Goal: Task Accomplishment & Management: Complete application form

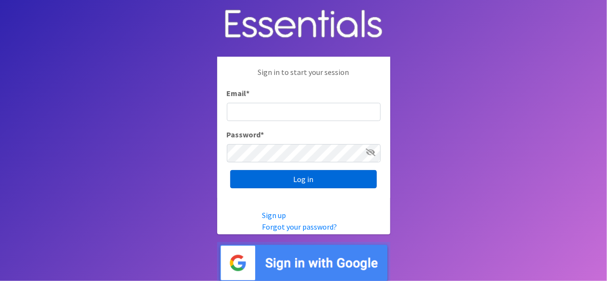
type input "lacey@familynetworknwa.com"
click at [273, 175] on input "Log in" at bounding box center [303, 179] width 147 height 18
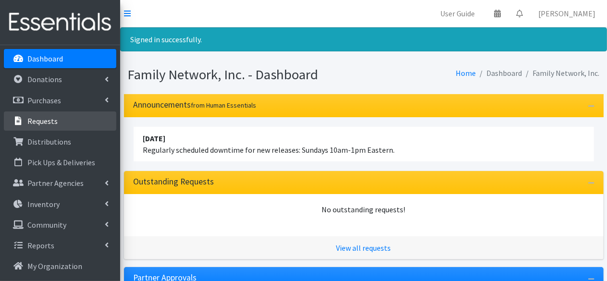
click at [63, 118] on link "Requests" at bounding box center [60, 121] width 113 height 19
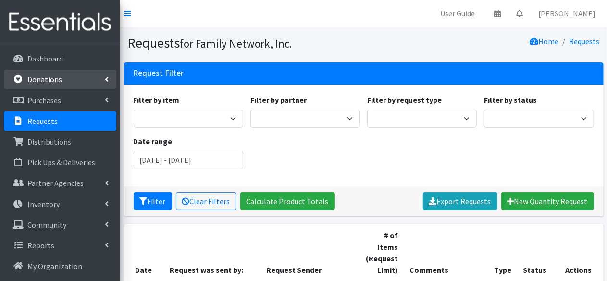
click at [56, 76] on p "Donations" at bounding box center [44, 80] width 35 height 10
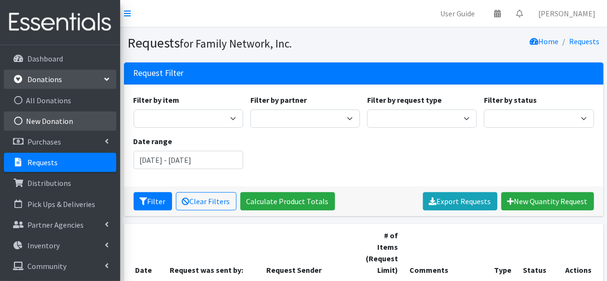
click at [38, 123] on link "New Donation" at bounding box center [60, 121] width 113 height 19
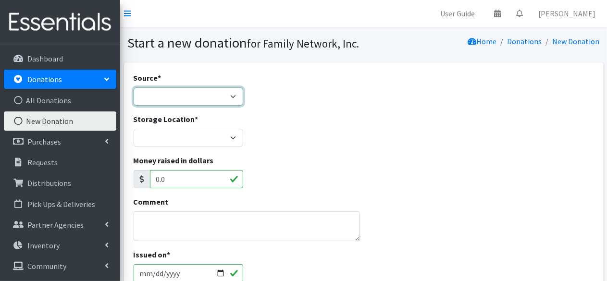
click at [154, 99] on select "Product Drive Manufacturer Donation Site Misc. Donation" at bounding box center [189, 97] width 110 height 18
select select "Product Drive"
click at [134, 88] on select "Product Drive Manufacturer Donation Site Misc. Donation" at bounding box center [189, 97] width 110 height 18
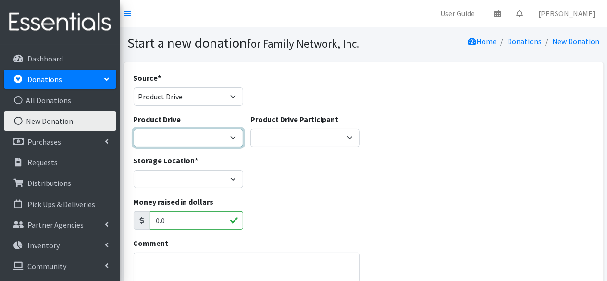
click at [156, 132] on select "Arkansas Children's Northwest Diaper Drive Arkansas Music Works and Bank of Ame…" at bounding box center [189, 138] width 110 height 18
select select "3528"
click at [134, 129] on select "[US_STATE] Children's Northwest Diaper Drive [US_STATE] Music Works and Bank of…" at bounding box center [189, 138] width 110 height 18
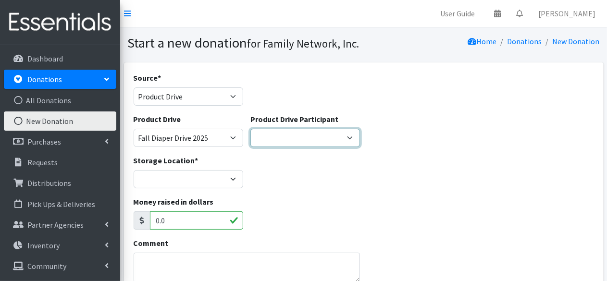
click at [267, 141] on select "FN Tabling Event at Walmart Zeta Tau Alpha Kolby Feldotto Holcomb Elementary Sa…" at bounding box center [306, 138] width 110 height 18
select select
click at [251, 129] on select "FN Tabling Event at Walmart Zeta Tau Alpha Kolby Feldotto Holcomb Elementary Sa…" at bounding box center [306, 138] width 110 height 18
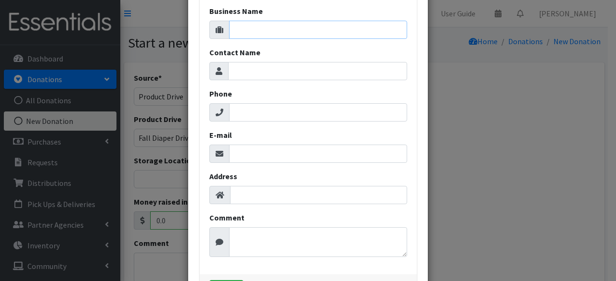
click at [253, 28] on input "Business Name" at bounding box center [318, 30] width 178 height 18
type input "Fulcrum Collective"
click at [253, 69] on input "Contact Name" at bounding box center [317, 71] width 179 height 18
type input "Faye Ridpath"
click at [241, 149] on input "E-mail" at bounding box center [318, 154] width 178 height 18
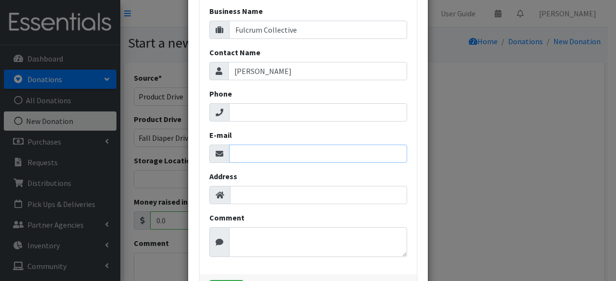
paste input "fridpath@ccfbrands.com"
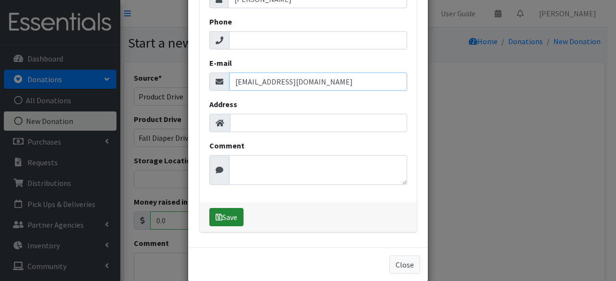
type input "fridpath@ccfbrands.com"
click at [224, 224] on button "Save" at bounding box center [226, 217] width 34 height 18
select select "1712"
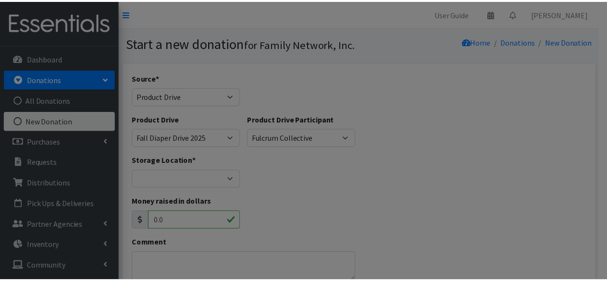
scroll to position [0, 0]
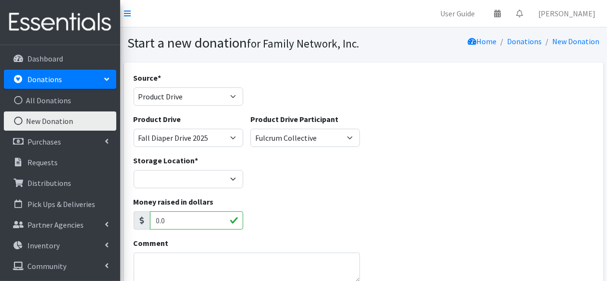
click at [173, 168] on div "Storage Location * DC Warehouse" at bounding box center [189, 172] width 110 height 34
click at [163, 177] on select "DC Warehouse" at bounding box center [189, 179] width 110 height 18
select select "421"
click at [134, 170] on select "DC Warehouse" at bounding box center [189, 179] width 110 height 18
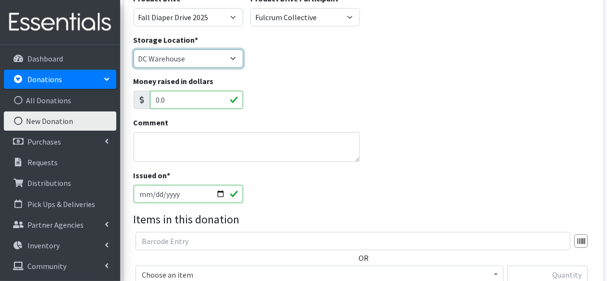
scroll to position [129, 0]
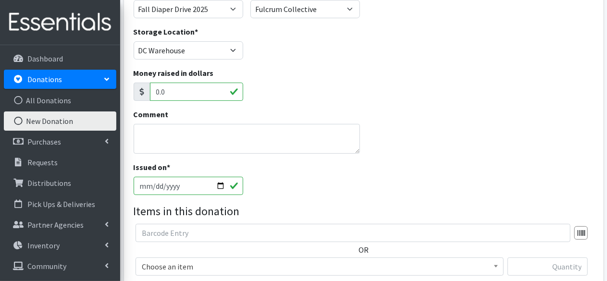
click at [172, 93] on input "0.0" at bounding box center [196, 92] width 93 height 18
type input "0"
type input "60"
click at [168, 131] on textarea "Comment" at bounding box center [247, 139] width 227 height 30
type textarea "$60 cash donation given with diaper donations"
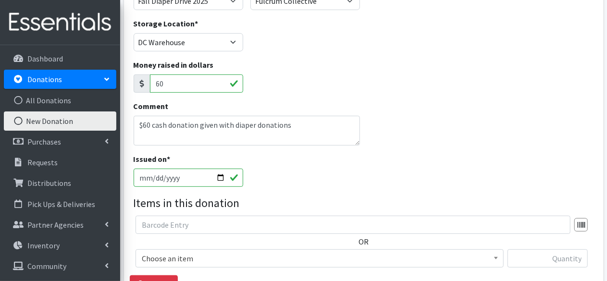
scroll to position [138, 0]
click at [221, 175] on input "2025-10-15" at bounding box center [189, 177] width 110 height 18
type input "2025-10-14"
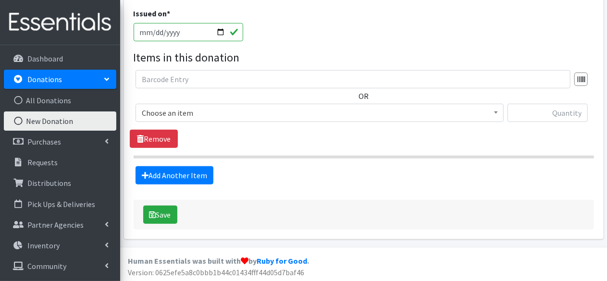
scroll to position [282, 0]
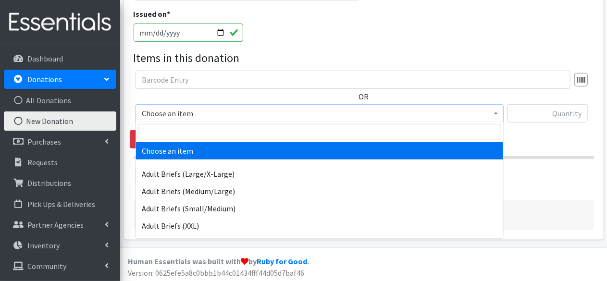
click at [208, 111] on span "Choose an item" at bounding box center [320, 113] width 356 height 13
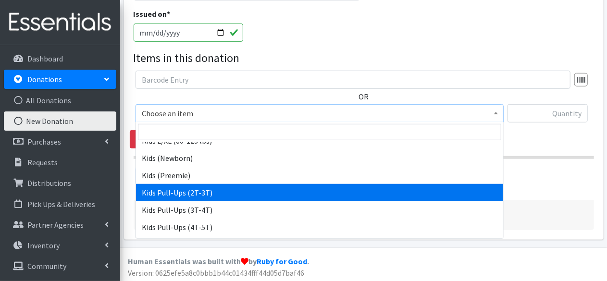
scroll to position [396, 0]
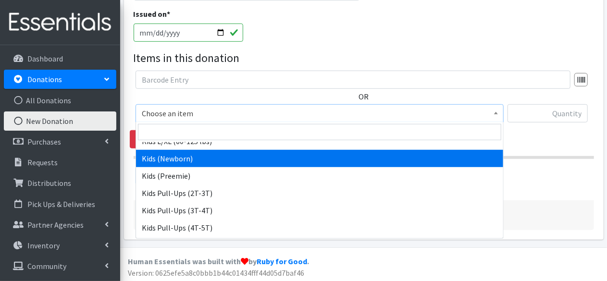
select select "4560"
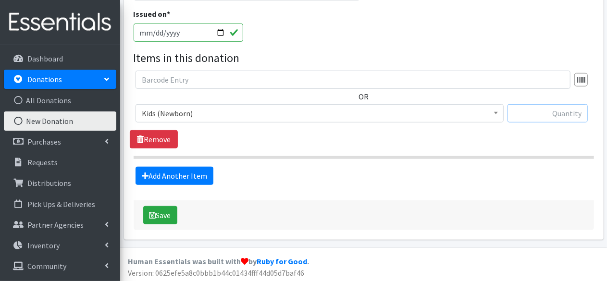
click at [547, 114] on input "text" at bounding box center [548, 113] width 80 height 18
type input "6"
type input "27"
click at [180, 169] on link "Add Another Item" at bounding box center [175, 176] width 78 height 18
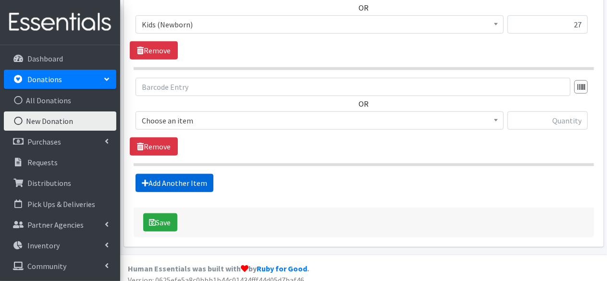
scroll to position [379, 0]
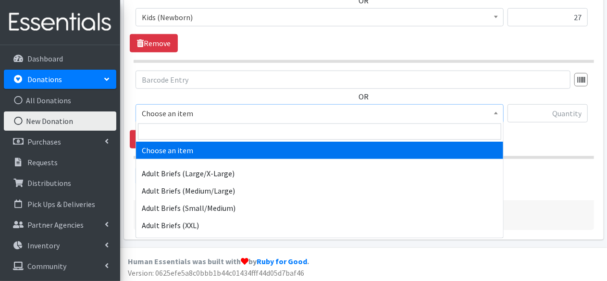
click at [183, 120] on span "Choose an item" at bounding box center [320, 113] width 368 height 18
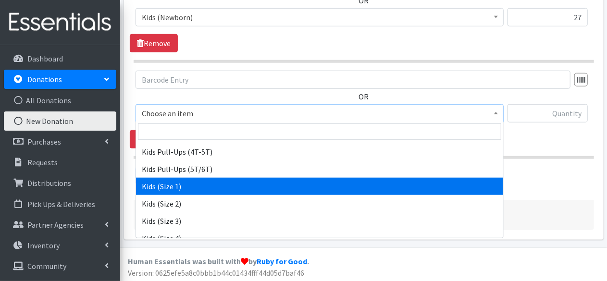
scroll to position [505, 0]
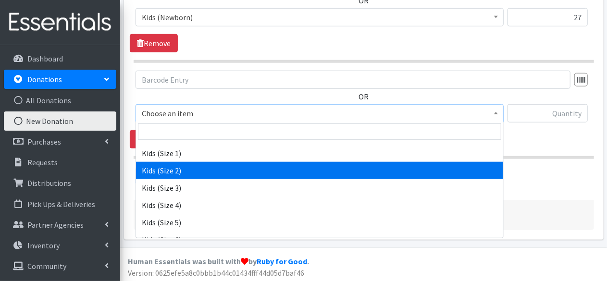
select select "4562"
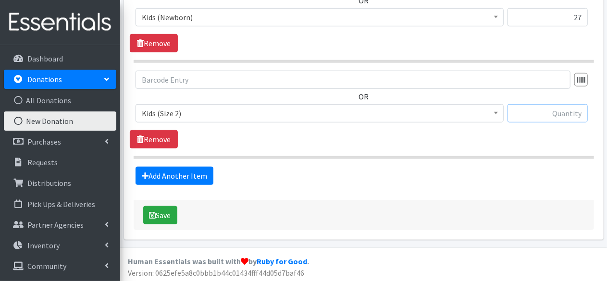
click at [545, 115] on input "text" at bounding box center [548, 113] width 80 height 18
type input "92"
click at [185, 168] on link "Add Another Item" at bounding box center [175, 176] width 78 height 18
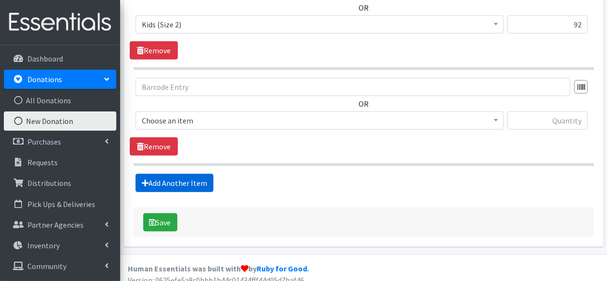
scroll to position [474, 0]
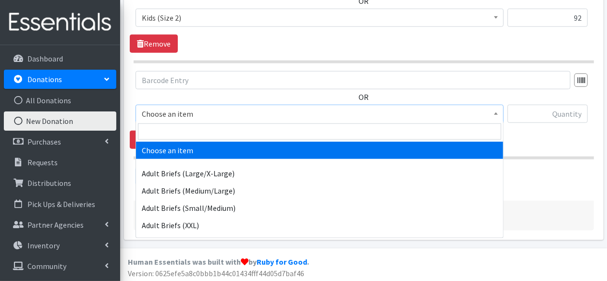
click at [187, 108] on span "Choose an item" at bounding box center [320, 113] width 356 height 13
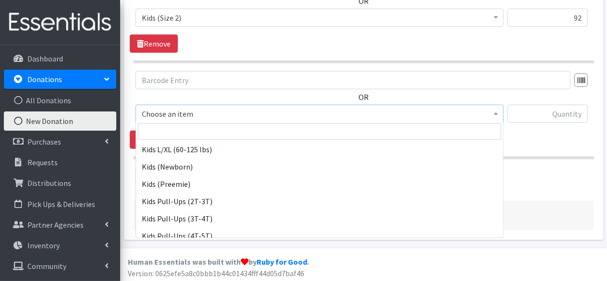
scroll to position [401, 0]
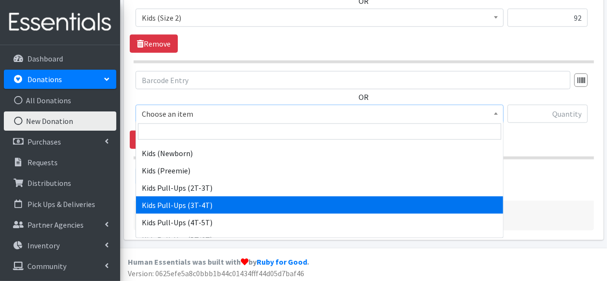
select select "4574"
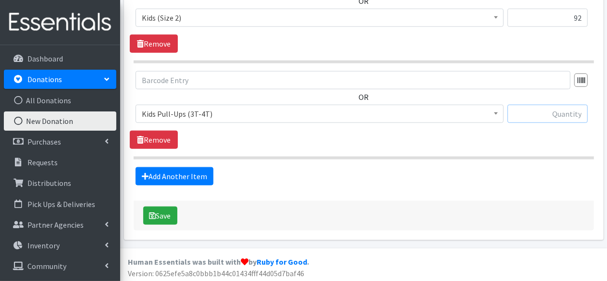
click at [542, 113] on input "text" at bounding box center [548, 114] width 80 height 18
type input "116"
click at [183, 174] on link "Add Another Item" at bounding box center [175, 176] width 78 height 18
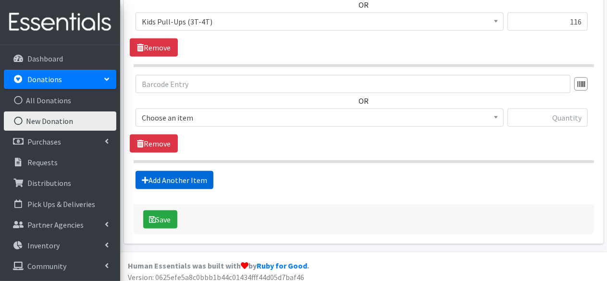
scroll to position [570, 0]
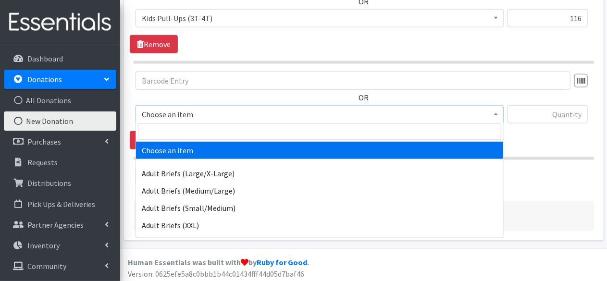
click at [205, 110] on span "Choose an item" at bounding box center [320, 114] width 356 height 13
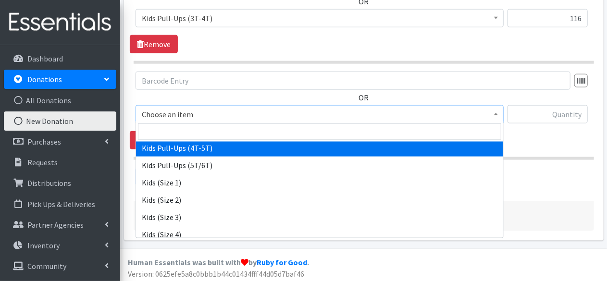
scroll to position [477, 0]
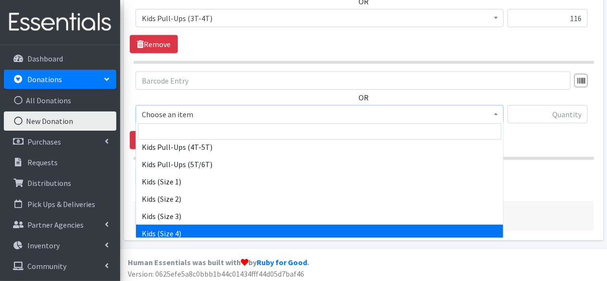
select select "4567"
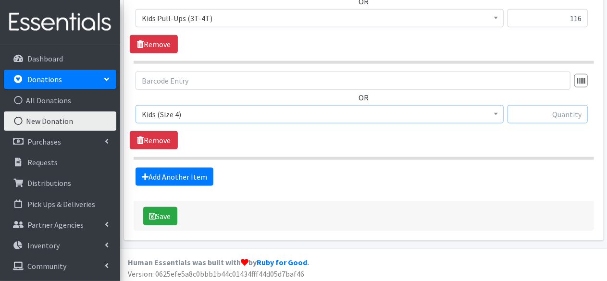
click at [556, 112] on input "text" at bounding box center [548, 114] width 80 height 18
type input "366"
click at [165, 177] on link "Add Another Item" at bounding box center [175, 177] width 78 height 18
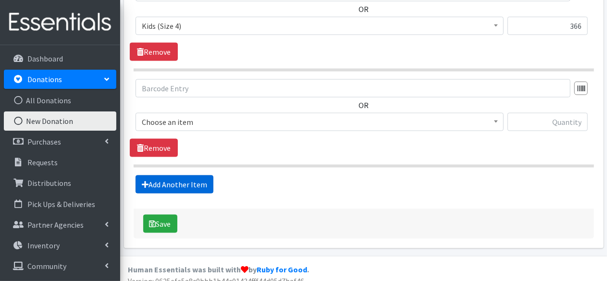
scroll to position [666, 0]
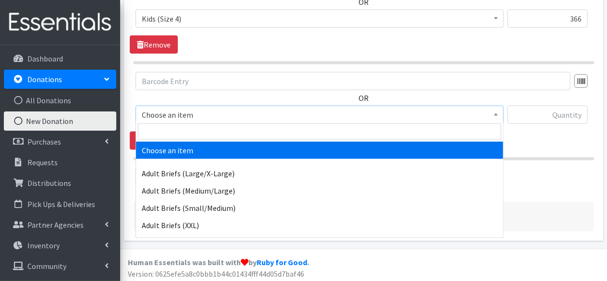
click at [202, 112] on span "Choose an item" at bounding box center [320, 114] width 356 height 13
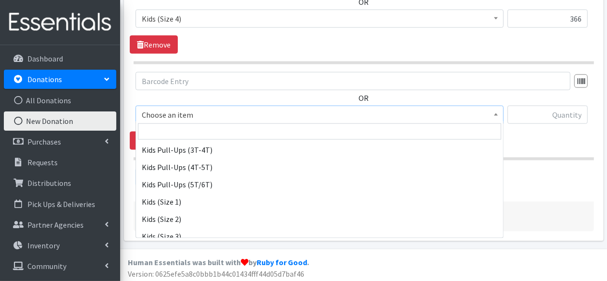
scroll to position [457, 0]
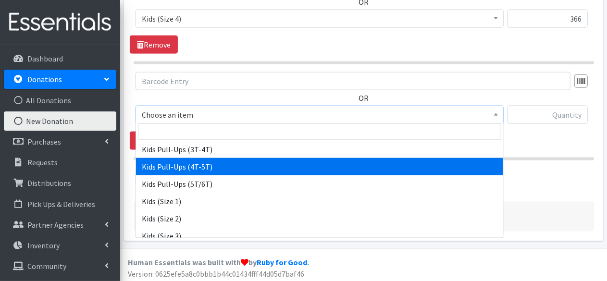
select select "4575"
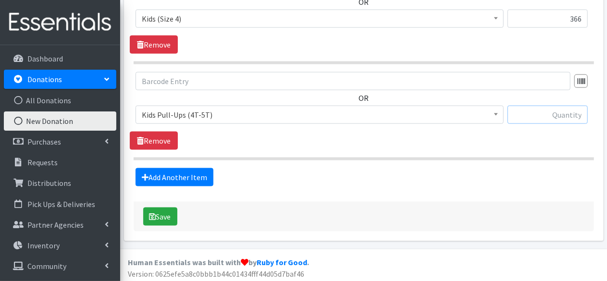
click at [551, 115] on input "text" at bounding box center [548, 115] width 80 height 18
type input "172"
click at [189, 178] on link "Add Another Item" at bounding box center [175, 177] width 78 height 18
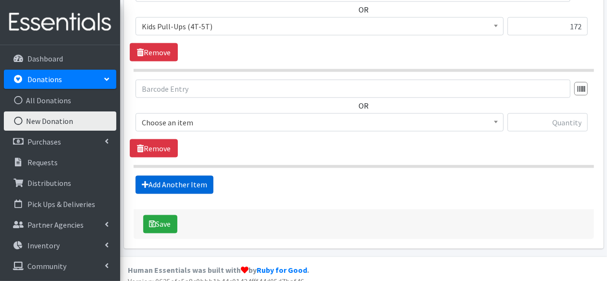
scroll to position [761, 0]
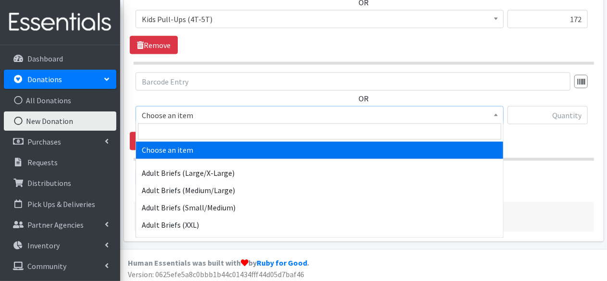
click at [228, 114] on span "Choose an item" at bounding box center [320, 115] width 356 height 13
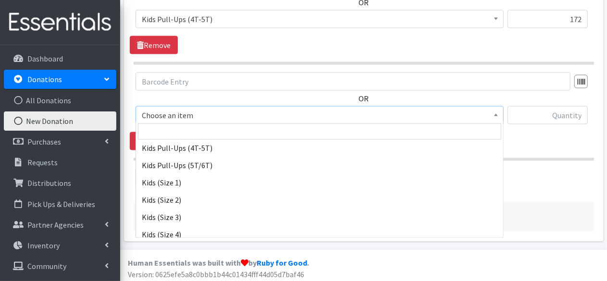
scroll to position [500, 0]
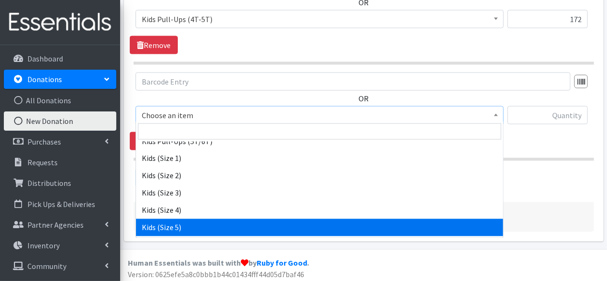
select select "4568"
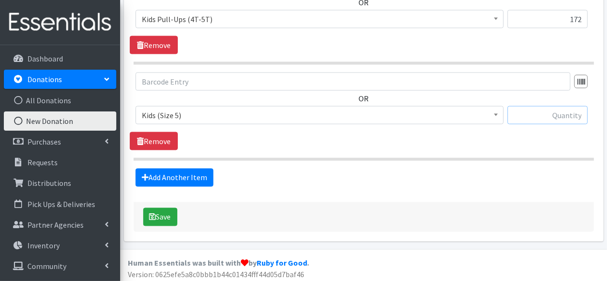
click at [542, 110] on input "text" at bounding box center [548, 115] width 80 height 18
type input "832"
click at [189, 177] on link "Add Another Item" at bounding box center [175, 178] width 78 height 18
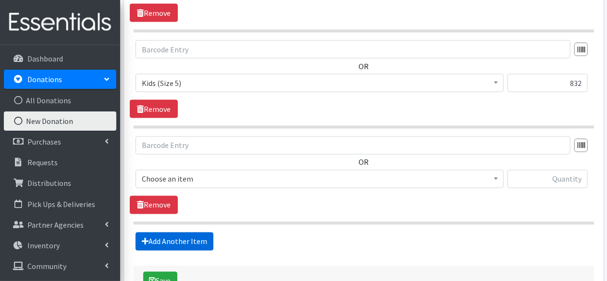
scroll to position [857, 0]
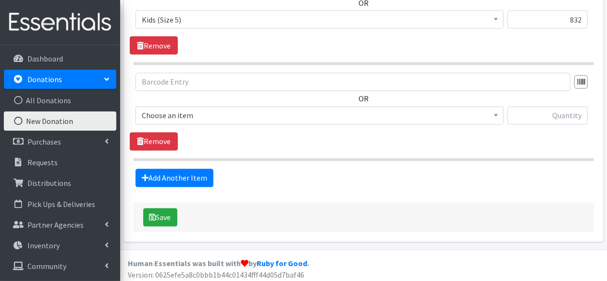
click at [217, 101] on div "OR Choose an item Adult Briefs (Large/X-Large) Adult Briefs (Medium/Large) Adul…" at bounding box center [364, 103] width 468 height 60
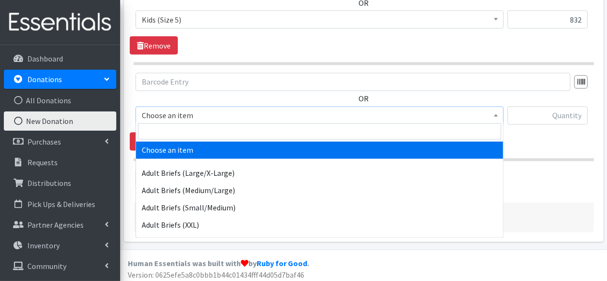
click at [190, 115] on span "Choose an item" at bounding box center [320, 115] width 356 height 13
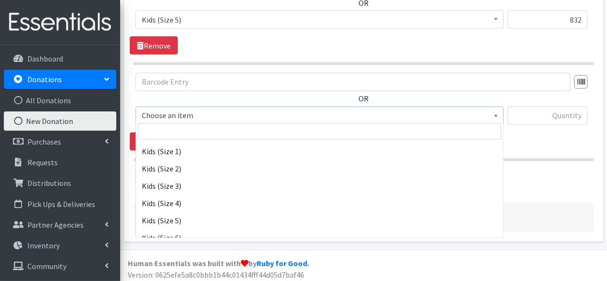
scroll to position [527, 0]
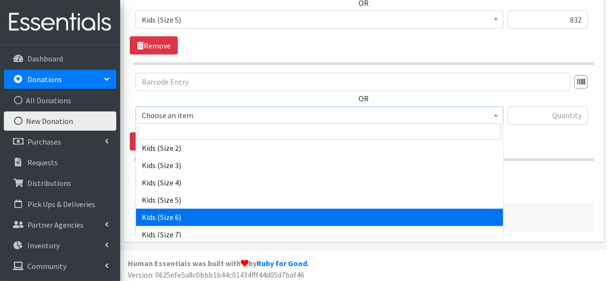
select select "4572"
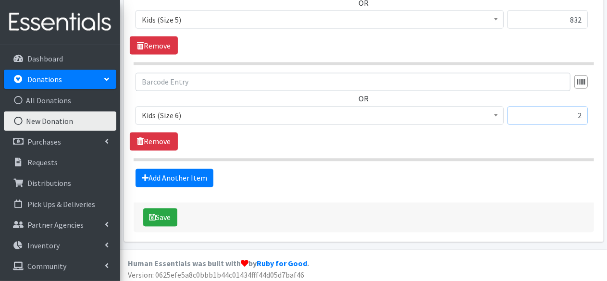
click at [531, 118] on input "2" at bounding box center [548, 116] width 80 height 18
type input "252"
click at [186, 183] on link "Add Another Item" at bounding box center [175, 178] width 78 height 18
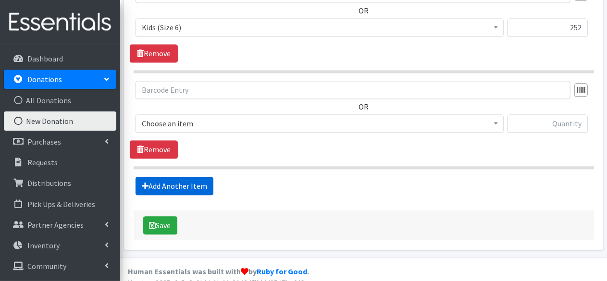
scroll to position [953, 0]
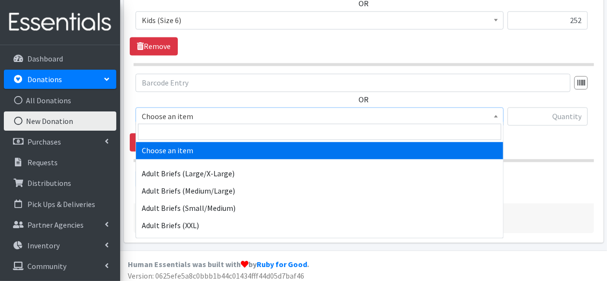
click at [244, 107] on span "Choose an item" at bounding box center [320, 116] width 368 height 18
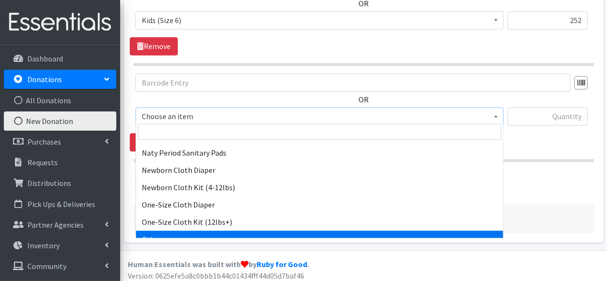
scroll to position [948, 0]
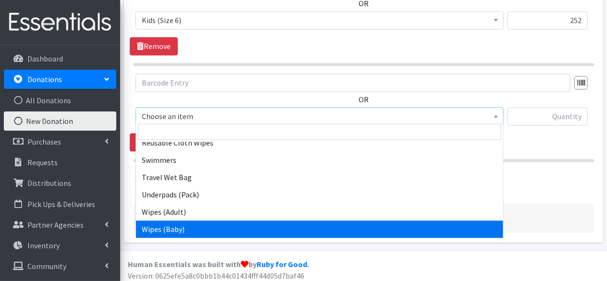
select select "4558"
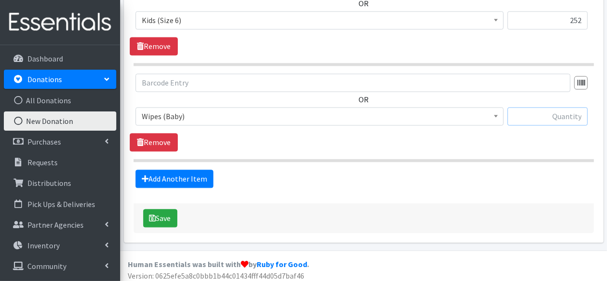
click at [539, 109] on input "text" at bounding box center [548, 116] width 80 height 18
type input "14"
click at [158, 213] on button "Save" at bounding box center [160, 218] width 34 height 18
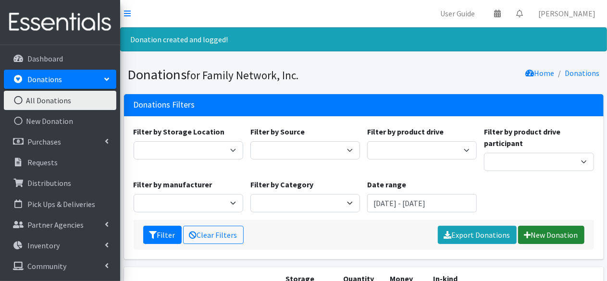
click at [563, 233] on link "New Donation" at bounding box center [551, 235] width 66 height 18
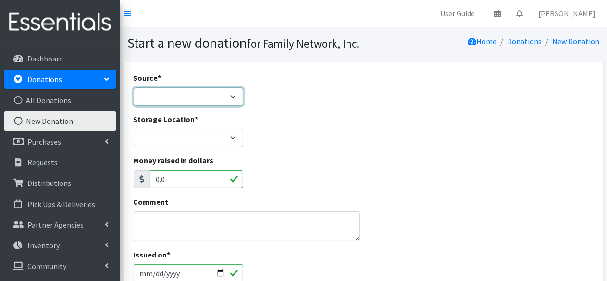
click at [176, 97] on select "Product Drive Manufacturer Donation Site Misc. Donation" at bounding box center [189, 97] width 110 height 18
select select "Product Drive"
click at [134, 88] on select "Product Drive Manufacturer Donation Site Misc. Donation" at bounding box center [189, 97] width 110 height 18
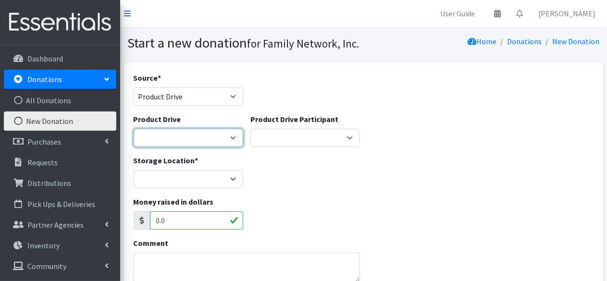
click at [162, 143] on select "[US_STATE] Children's Northwest Diaper Drive [US_STATE] Music Works and Bank of…" at bounding box center [189, 138] width 110 height 18
select select "3528"
click at [134, 129] on select "[US_STATE] Children's Northwest Diaper Drive [US_STATE] Music Works and Bank of…" at bounding box center [189, 138] width 110 height 18
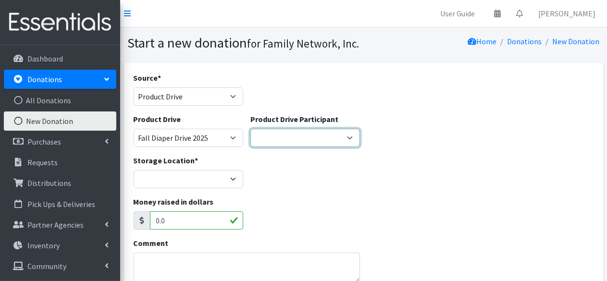
click at [287, 129] on select "2T-3T & 3T-4T Mistakenly Pulled 2T-3T mistakenly pulled FN Tabling Event at Wal…" at bounding box center [306, 138] width 110 height 18
select select "1396"
click at [251, 129] on select "2T-3T & 3T-4T Mistakenly Pulled 2T-3T mistakenly pulled FN Tabling Event at Wal…" at bounding box center [306, 138] width 110 height 18
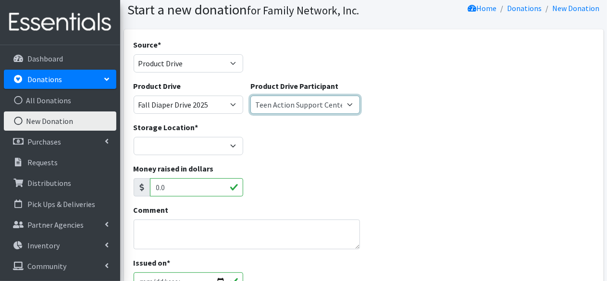
scroll to position [35, 0]
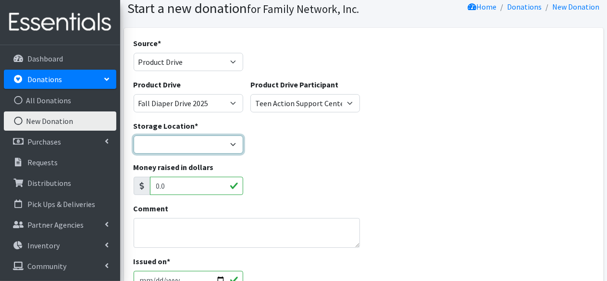
click at [202, 147] on select "DC Warehouse" at bounding box center [189, 145] width 110 height 18
select select "421"
click at [134, 136] on select "DC Warehouse" at bounding box center [189, 145] width 110 height 18
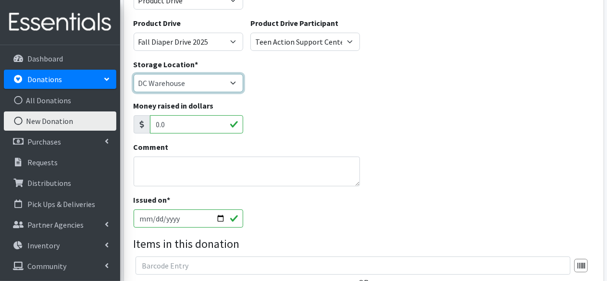
scroll to position [98, 0]
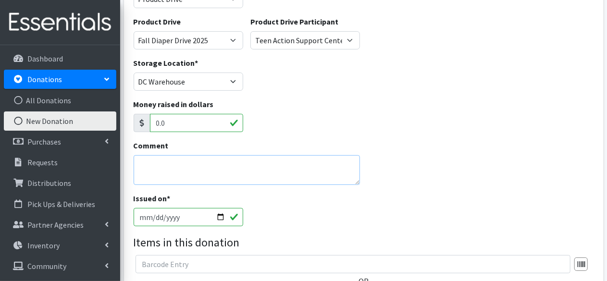
click at [179, 166] on textarea "Comment" at bounding box center [247, 170] width 227 height 30
click at [335, 67] on div "Storage Location * DC Warehouse" at bounding box center [364, 77] width 468 height 41
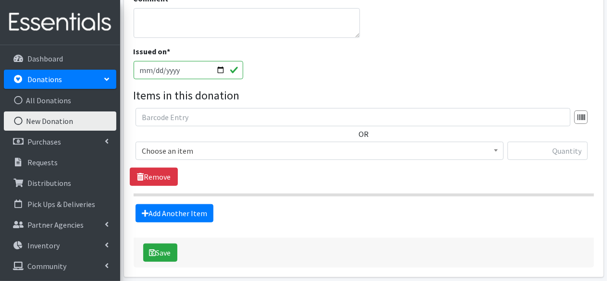
scroll to position [245, 0]
click at [220, 69] on input "2025-10-15" at bounding box center [189, 70] width 110 height 18
type input "[DATE]"
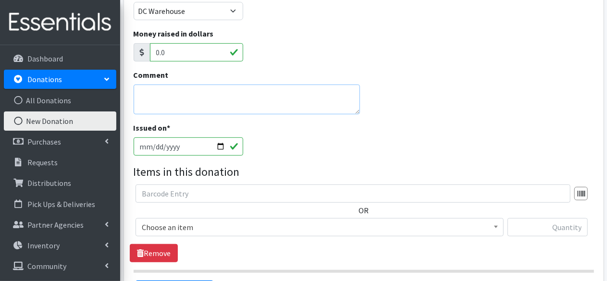
click at [164, 99] on textarea "Comment" at bounding box center [247, 100] width 227 height 30
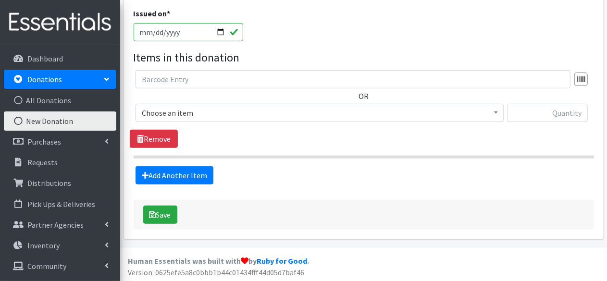
type textarea "Donation from Run event"
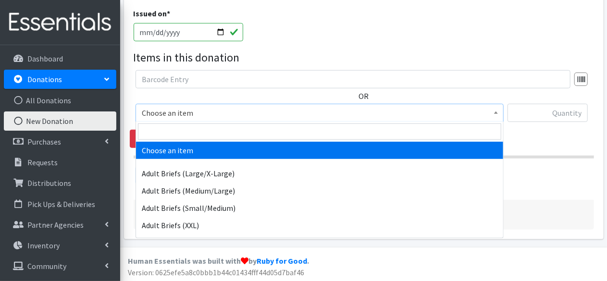
click at [169, 108] on span "Choose an item" at bounding box center [320, 112] width 356 height 13
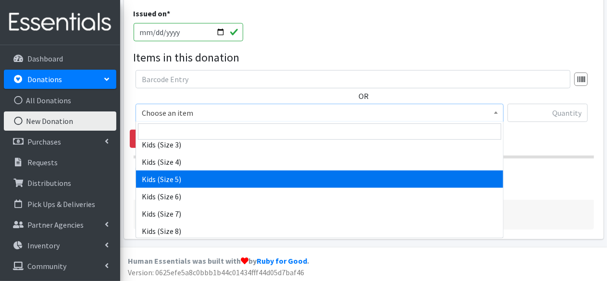
scroll to position [465, 0]
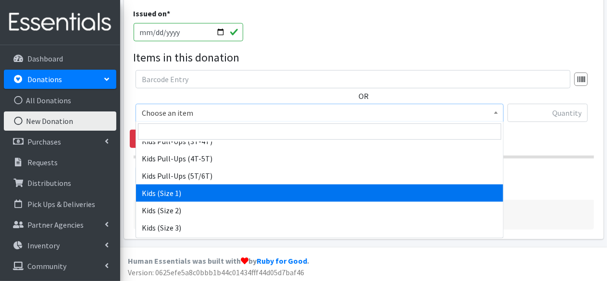
select select "4561"
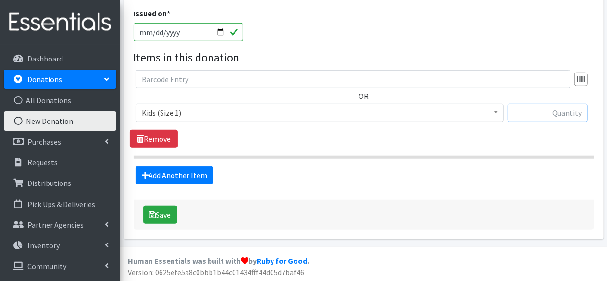
click at [545, 108] on input "text" at bounding box center [548, 113] width 80 height 18
type input "500"
click at [195, 172] on link "Add Another Item" at bounding box center [175, 175] width 78 height 18
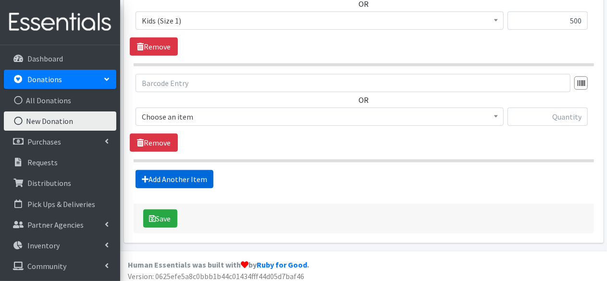
scroll to position [379, 0]
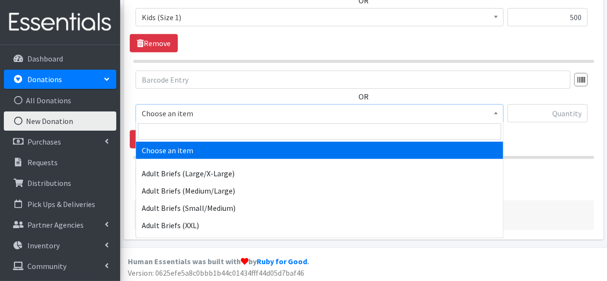
click at [224, 117] on span "Choose an item" at bounding box center [320, 113] width 356 height 13
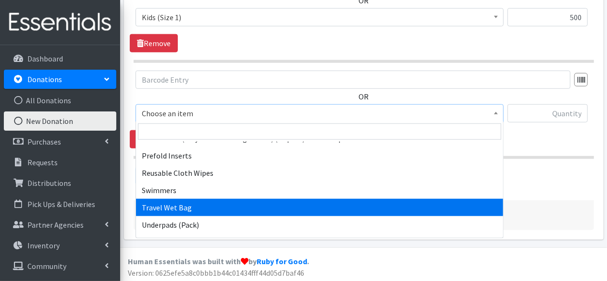
scroll to position [948, 0]
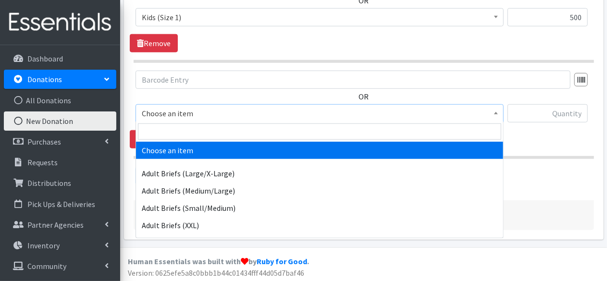
click at [400, 108] on span "Choose an item" at bounding box center [320, 113] width 356 height 13
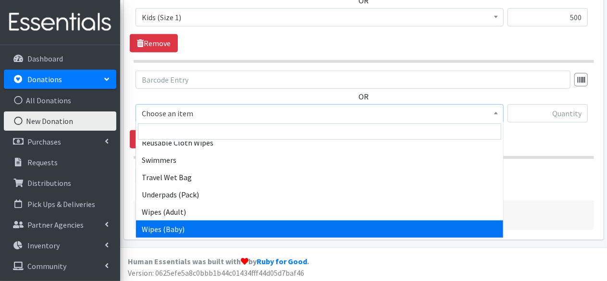
select select "4558"
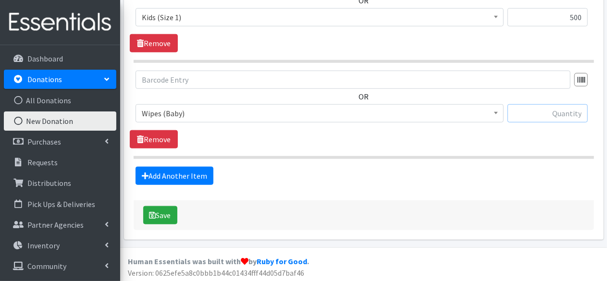
click at [552, 114] on input "text" at bounding box center [548, 113] width 80 height 18
type input "27"
click at [174, 172] on link "Add Another Item" at bounding box center [175, 176] width 78 height 18
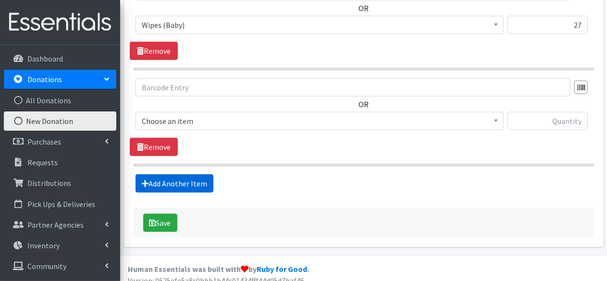
scroll to position [474, 0]
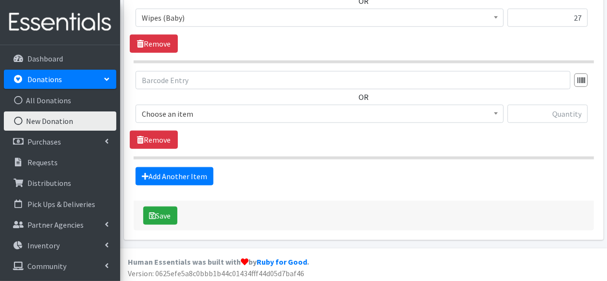
click at [218, 109] on span "Choose an item" at bounding box center [320, 113] width 356 height 13
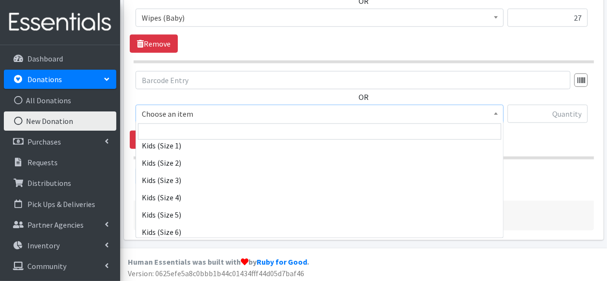
scroll to position [512, 0]
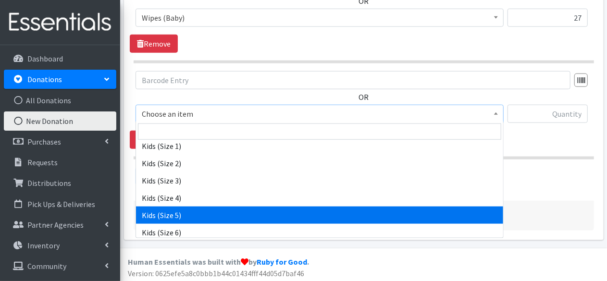
select select "4568"
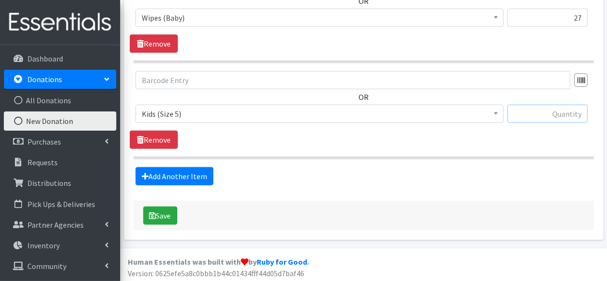
click at [547, 114] on input "text" at bounding box center [548, 114] width 80 height 18
type input "216"
click at [185, 170] on link "Add Another Item" at bounding box center [175, 176] width 78 height 18
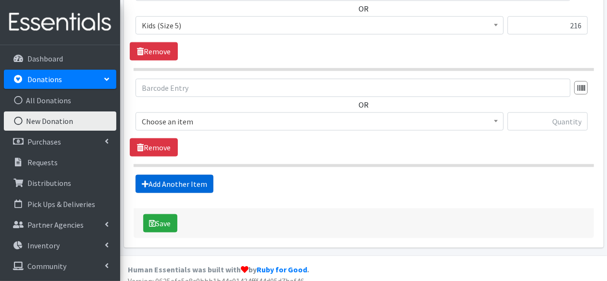
scroll to position [570, 0]
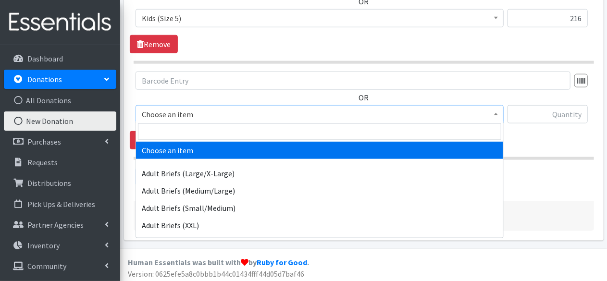
click at [202, 114] on span "Choose an item" at bounding box center [320, 114] width 356 height 13
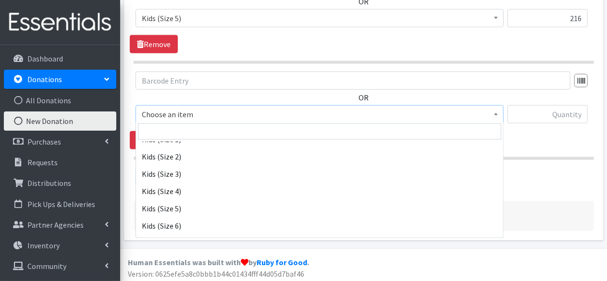
scroll to position [518, 0]
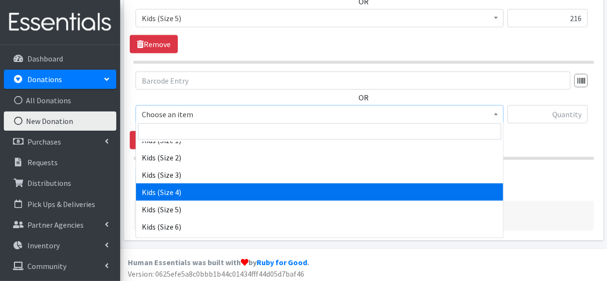
select select "4567"
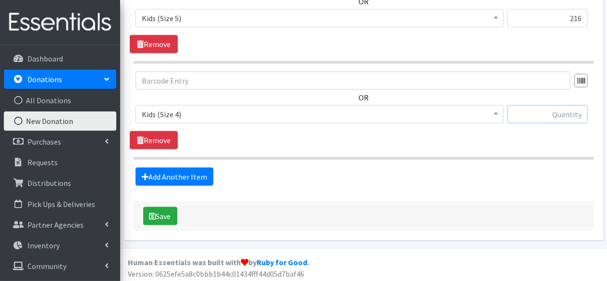
click at [551, 109] on input "text" at bounding box center [548, 114] width 80 height 18
type input "326"
click at [182, 168] on link "Add Another Item" at bounding box center [175, 177] width 78 height 18
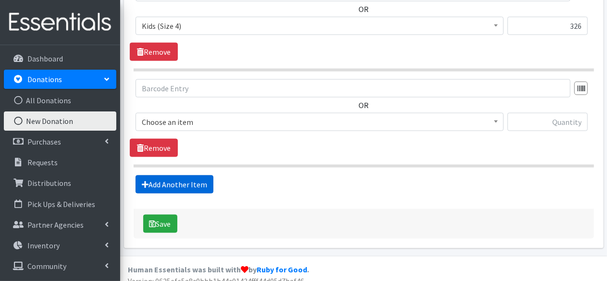
scroll to position [666, 0]
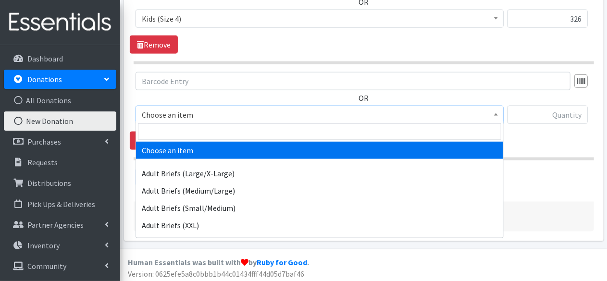
click at [190, 109] on span "Choose an item" at bounding box center [320, 114] width 356 height 13
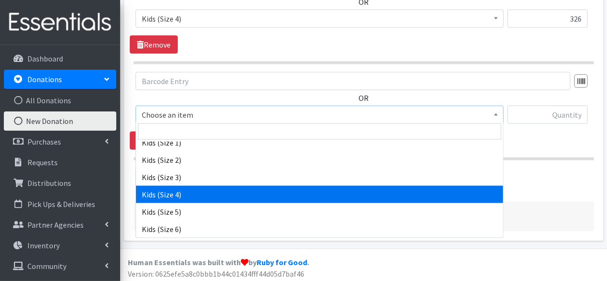
scroll to position [515, 0]
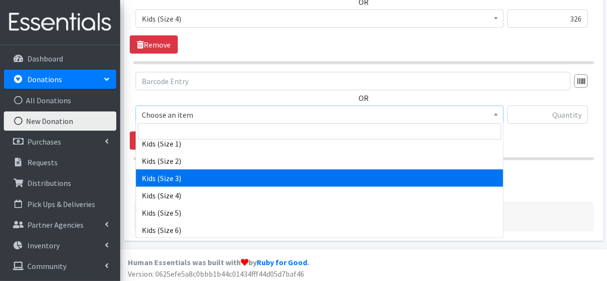
select select "4566"
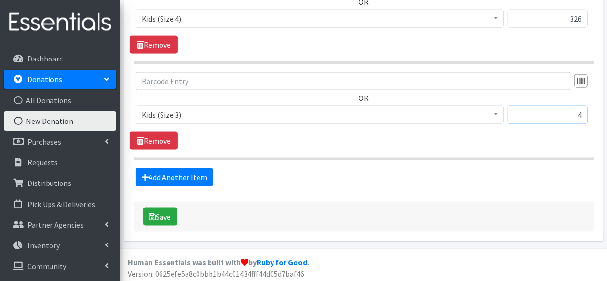
click at [547, 110] on input "4" at bounding box center [548, 115] width 80 height 18
type input "476"
click at [178, 174] on link "Add Another Item" at bounding box center [175, 177] width 78 height 18
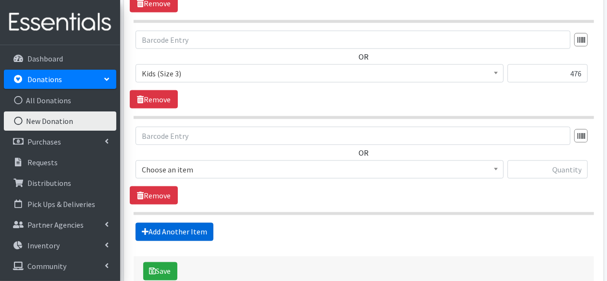
scroll to position [761, 0]
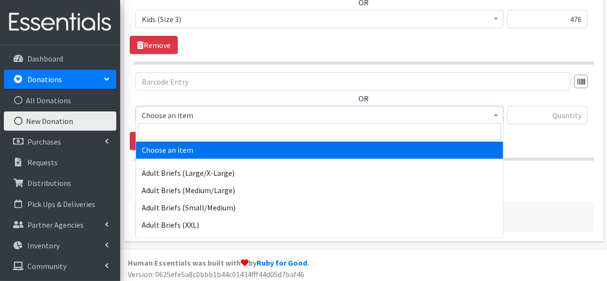
click at [204, 120] on span "Choose an item" at bounding box center [320, 115] width 368 height 18
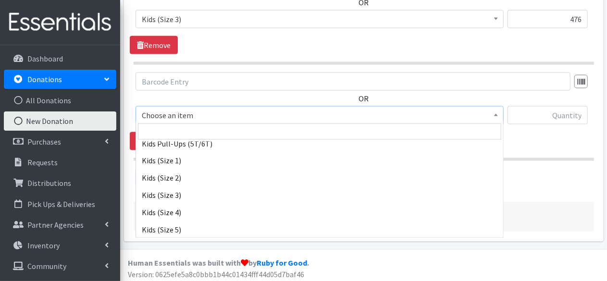
scroll to position [497, 0]
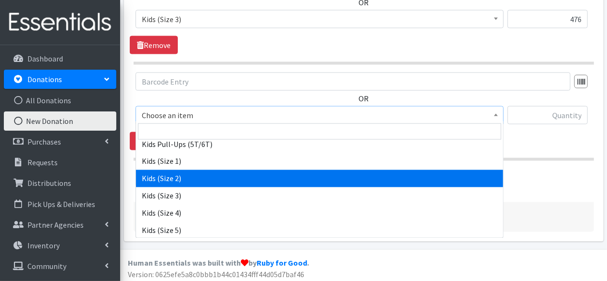
select select "4562"
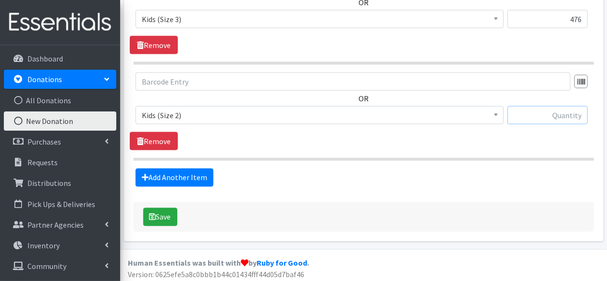
click at [546, 115] on input "text" at bounding box center [548, 115] width 80 height 18
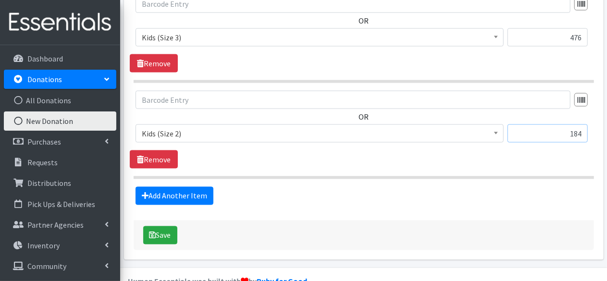
scroll to position [761, 0]
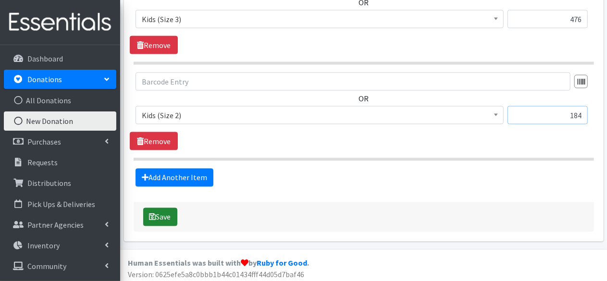
type input "184"
click at [161, 214] on button "Save" at bounding box center [160, 217] width 34 height 18
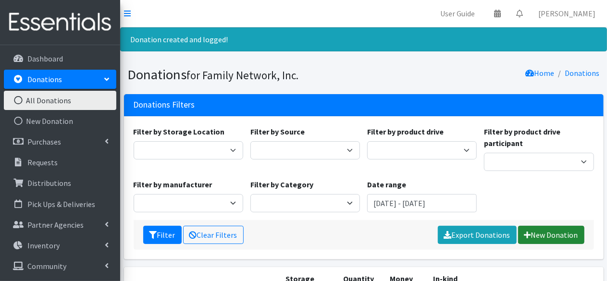
click at [549, 231] on link "New Donation" at bounding box center [551, 235] width 66 height 18
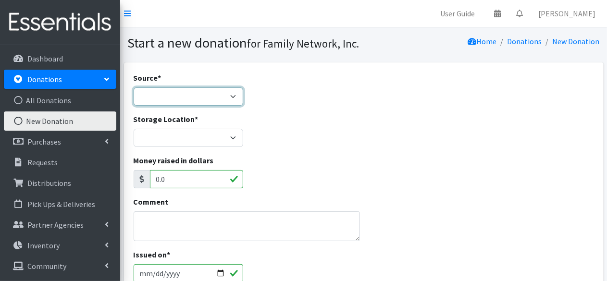
click at [214, 100] on select "Product Drive Manufacturer Donation Site Misc. Donation" at bounding box center [189, 97] width 110 height 18
select select "Product Drive"
click at [134, 88] on select "Product Drive Manufacturer Donation Site Misc. Donation" at bounding box center [189, 97] width 110 height 18
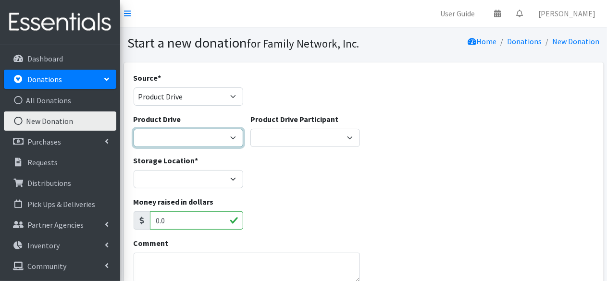
click at [164, 132] on select "Arkansas Children's Northwest Diaper Drive Arkansas Music Works and Bank of Ame…" at bounding box center [189, 138] width 110 height 18
select select "3528"
click at [134, 129] on select "[US_STATE] Children's Northwest Diaper Drive [US_STATE] Music Works and Bank of…" at bounding box center [189, 138] width 110 height 18
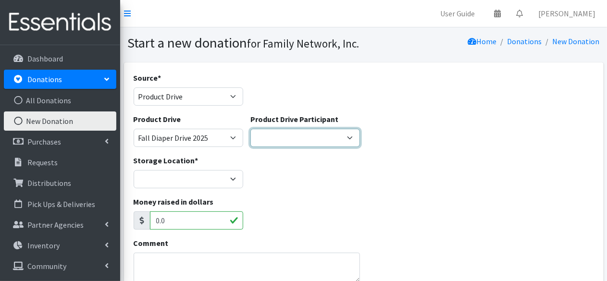
click at [266, 137] on select "2T-3T & 3T-4T Mistakenly Pulled 2T-3T mistakenly pulled FN Tabling Event at Wal…" at bounding box center [306, 138] width 110 height 18
click at [251, 129] on select "2T-3T & 3T-4T Mistakenly Pulled 2T-3T mistakenly pulled FN Tabling Event at Wal…" at bounding box center [306, 138] width 110 height 18
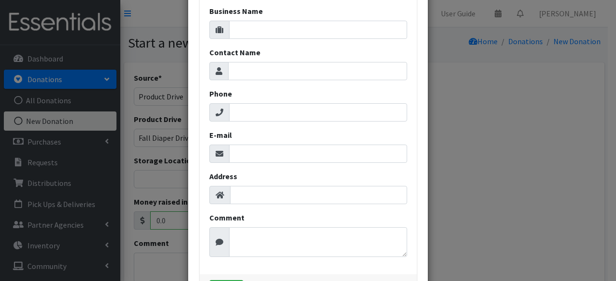
select select "472"
click at [259, 27] on input "Business Name" at bounding box center [318, 30] width 178 height 18
type input "Mom Walk Collective"
click at [249, 73] on input "Contact Name" at bounding box center [317, 71] width 179 height 18
click at [240, 75] on input "Contact Name" at bounding box center [317, 71] width 179 height 18
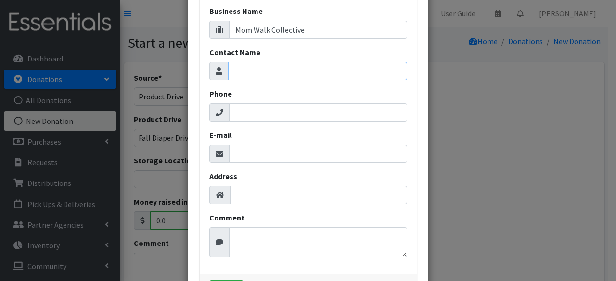
type input "V"
paste input "Lauryn & Caitlyn"
type input "Lauryn & Caitlyn"
click at [251, 114] on input "Phone" at bounding box center [318, 112] width 178 height 18
click at [240, 149] on input "E-mail" at bounding box center [318, 154] width 178 height 18
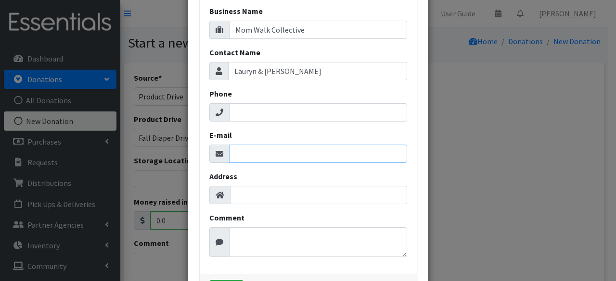
click at [247, 154] on input "E-mail" at bounding box center [318, 154] width 178 height 18
paste input "themomwalkco.fayettevillear@gmail.com"
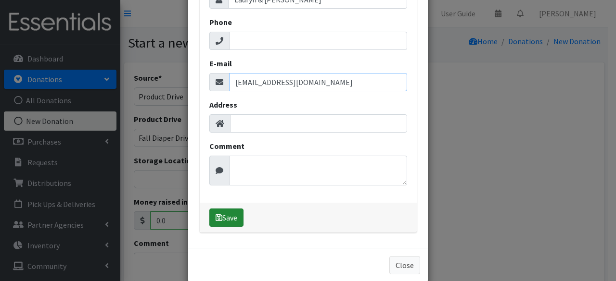
type input "themomwalkco.fayettevillear@gmail.com"
click at [217, 217] on button "Save" at bounding box center [226, 218] width 34 height 18
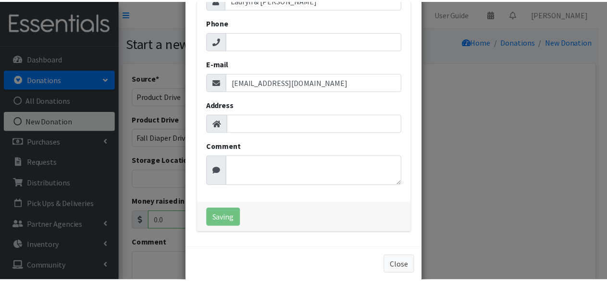
scroll to position [0, 0]
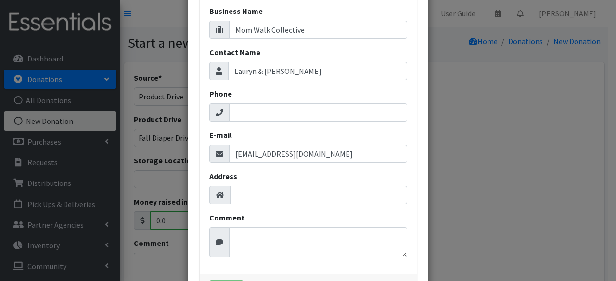
select select "1713"
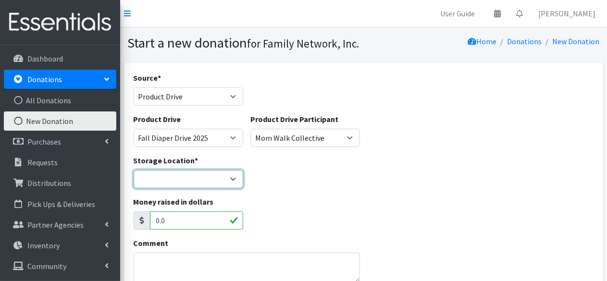
click at [200, 185] on select "DC Warehouse" at bounding box center [189, 179] width 110 height 18
select select "421"
click at [134, 170] on select "DC Warehouse" at bounding box center [189, 179] width 110 height 18
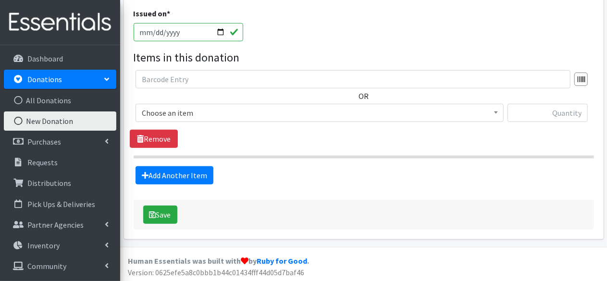
scroll to position [282, 0]
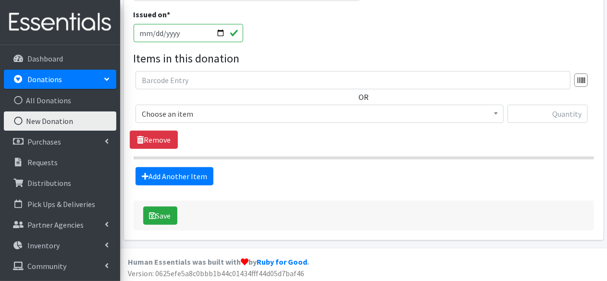
click at [220, 32] on input "2025-10-15" at bounding box center [189, 33] width 110 height 18
type input "2025-10-13"
click at [321, 13] on div "Issued on * 2025-10-13" at bounding box center [364, 29] width 468 height 41
click at [211, 110] on span "Choose an item" at bounding box center [320, 113] width 356 height 13
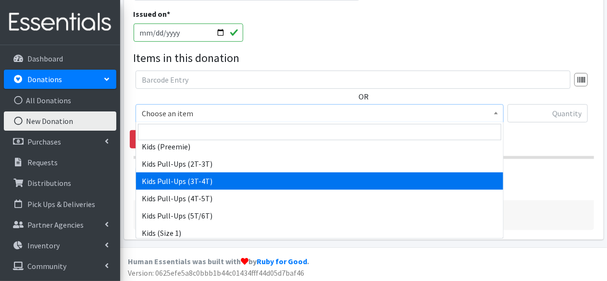
scroll to position [491, 0]
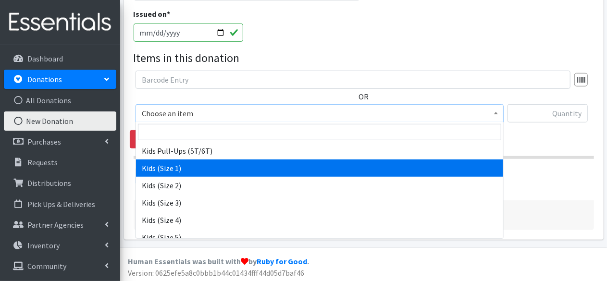
select select "4561"
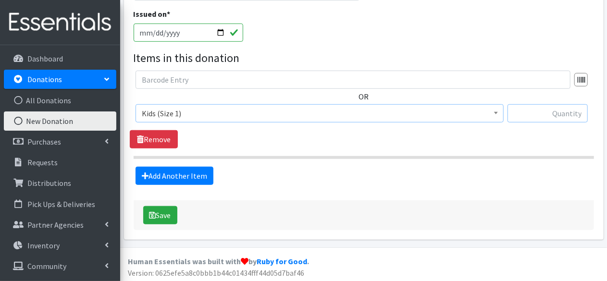
click at [544, 110] on input "text" at bounding box center [548, 113] width 80 height 18
type input "183"
click at [186, 172] on link "Add Another Item" at bounding box center [175, 176] width 78 height 18
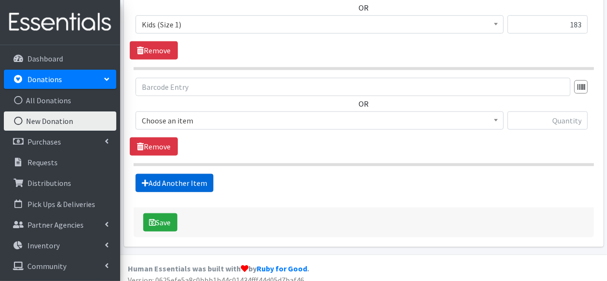
scroll to position [379, 0]
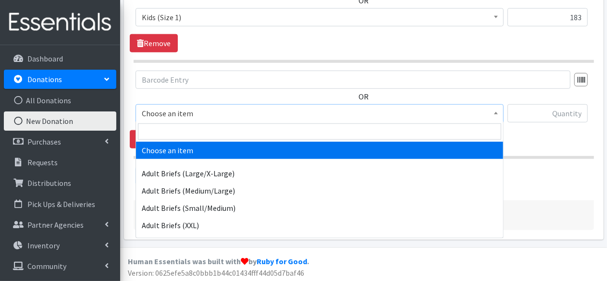
click at [181, 111] on span "Choose an item" at bounding box center [320, 113] width 356 height 13
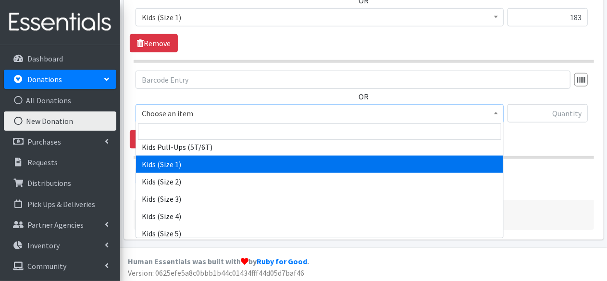
scroll to position [494, 0]
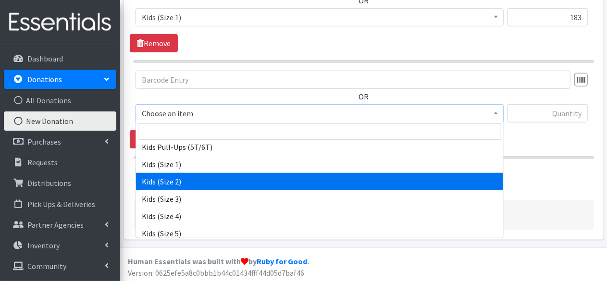
select select "4562"
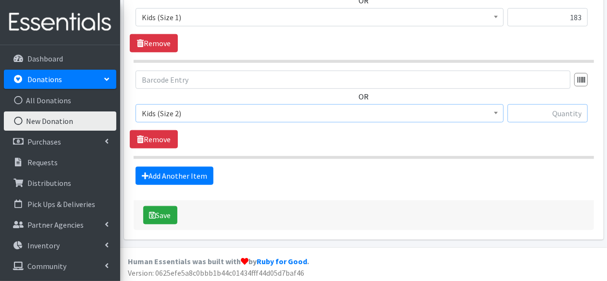
click at [527, 117] on input "text" at bounding box center [548, 113] width 80 height 18
type input "29"
click at [208, 170] on link "Add Another Item" at bounding box center [175, 176] width 78 height 18
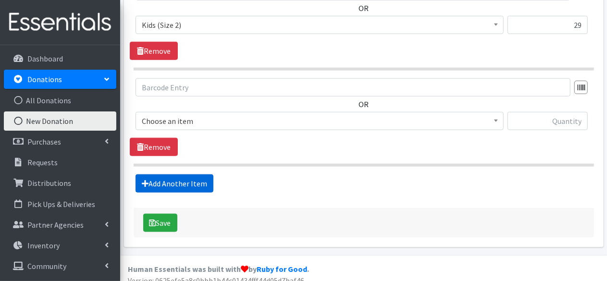
scroll to position [474, 0]
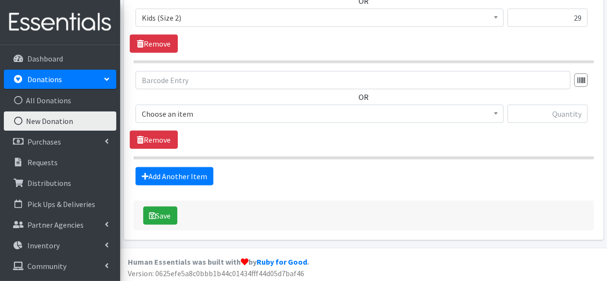
click at [175, 117] on span "Choose an item" at bounding box center [320, 113] width 356 height 13
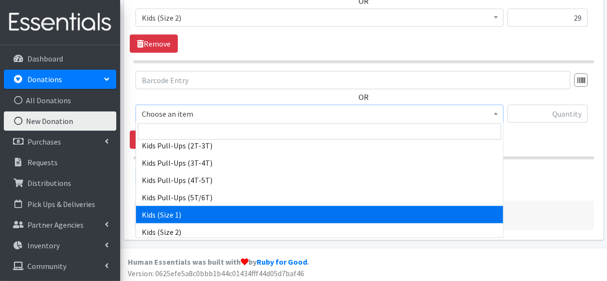
scroll to position [492, 0]
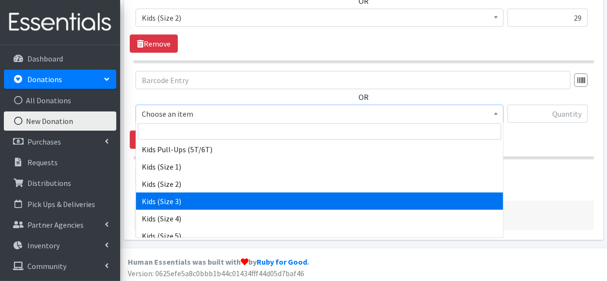
select select "4566"
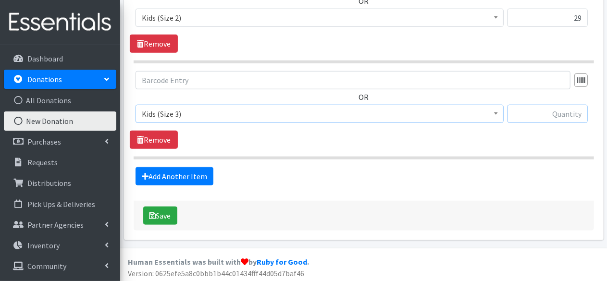
click at [536, 117] on input "text" at bounding box center [548, 114] width 80 height 18
type input "88"
click at [181, 176] on link "Add Another Item" at bounding box center [175, 176] width 78 height 18
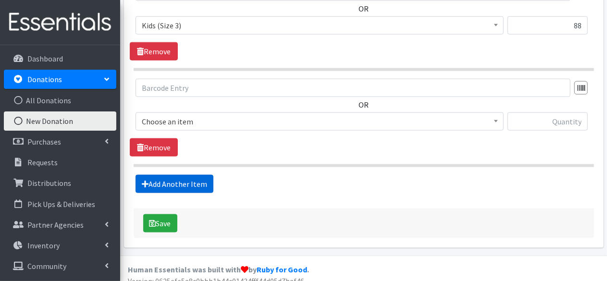
scroll to position [570, 0]
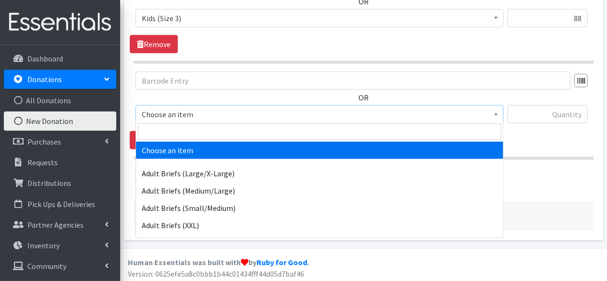
click at [198, 112] on span "Choose an item" at bounding box center [320, 114] width 356 height 13
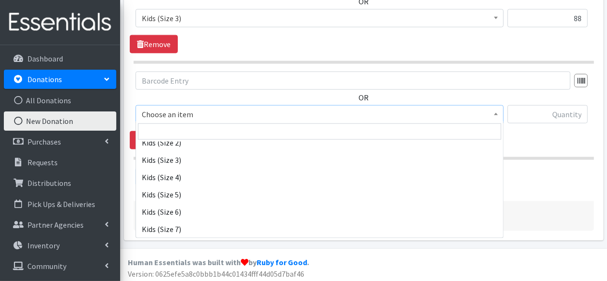
scroll to position [533, 0]
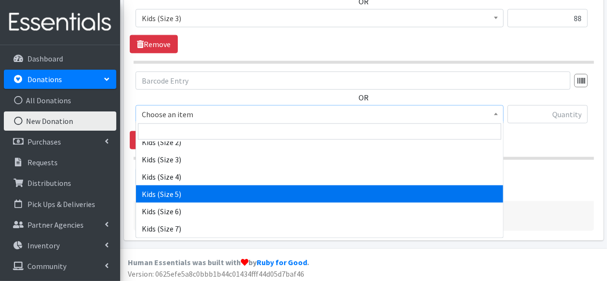
select select "4568"
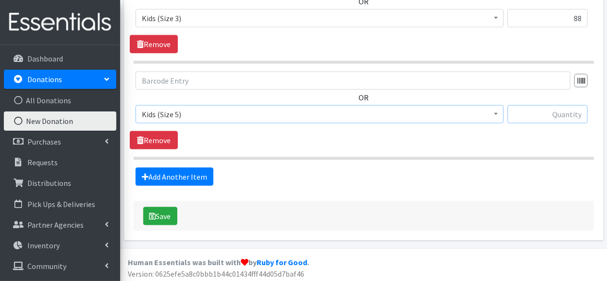
click at [569, 112] on input "text" at bounding box center [548, 114] width 80 height 18
type input "56"
click at [168, 179] on link "Add Another Item" at bounding box center [175, 177] width 78 height 18
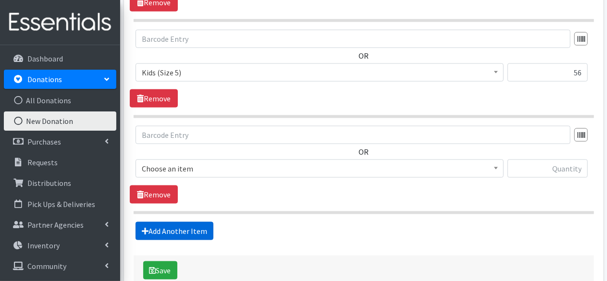
scroll to position [666, 0]
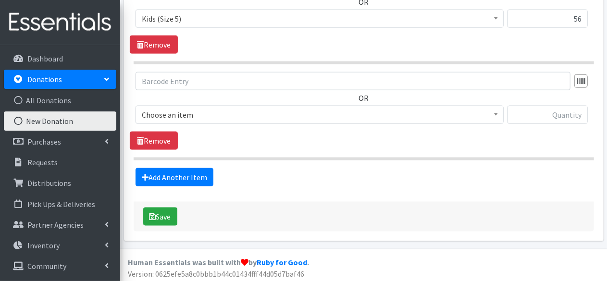
click at [199, 112] on span "Choose an item" at bounding box center [320, 114] width 356 height 13
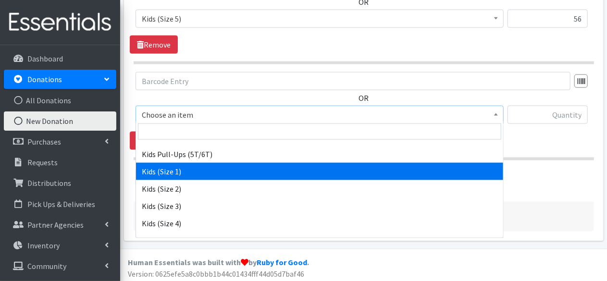
scroll to position [545, 0]
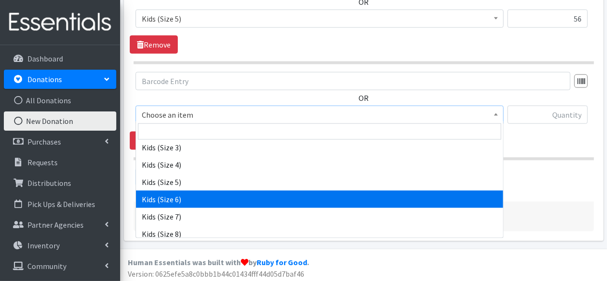
select select "4572"
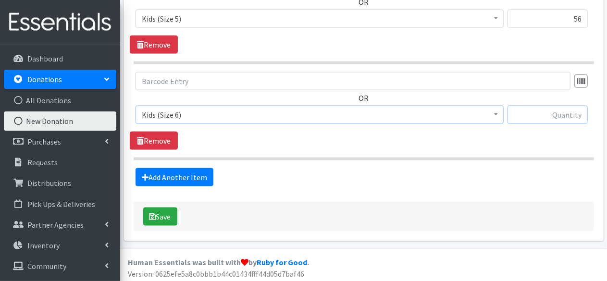
click at [573, 109] on input "text" at bounding box center [548, 115] width 80 height 18
type input "85"
click at [149, 180] on link "Add Another Item" at bounding box center [175, 177] width 78 height 18
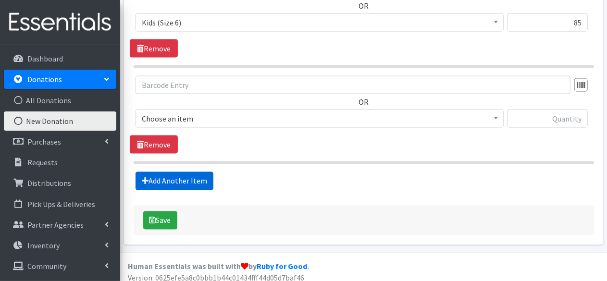
scroll to position [761, 0]
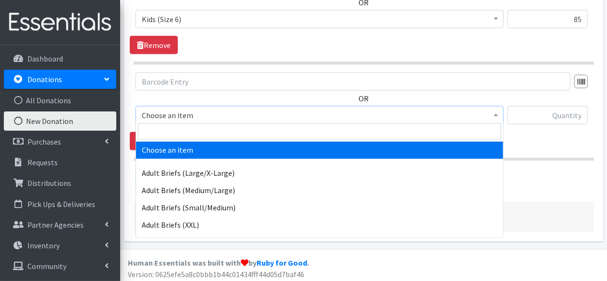
click at [164, 113] on span "Choose an item" at bounding box center [320, 115] width 356 height 13
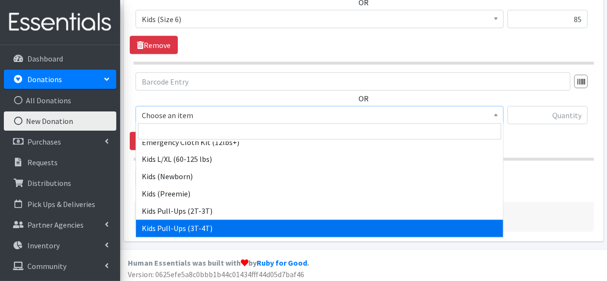
scroll to position [376, 0]
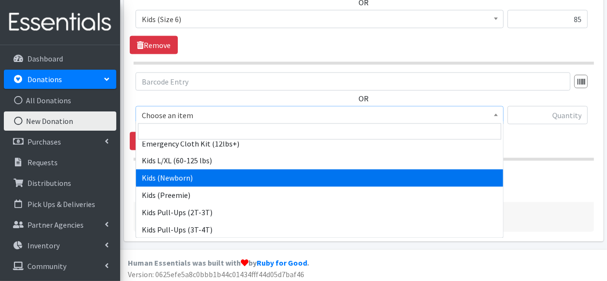
select select "4560"
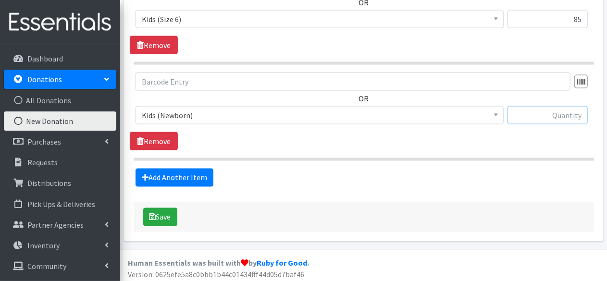
click at [543, 112] on input "text" at bounding box center [548, 115] width 80 height 18
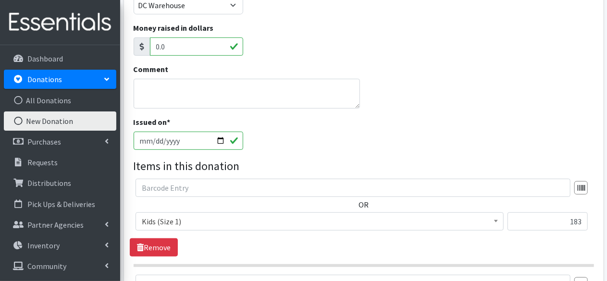
scroll to position [174, 0]
type input "22"
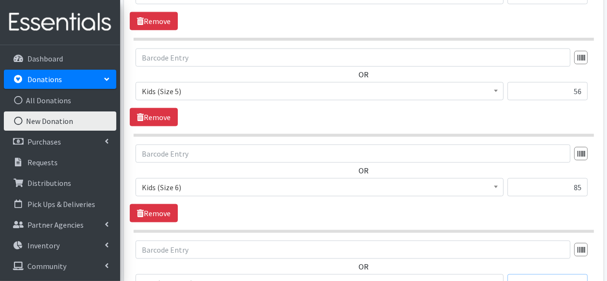
scroll to position [720, 0]
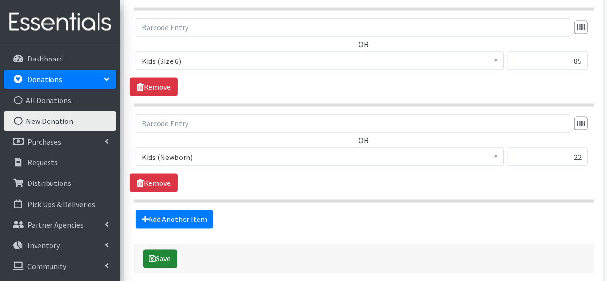
click at [164, 262] on button "Save" at bounding box center [160, 259] width 34 height 18
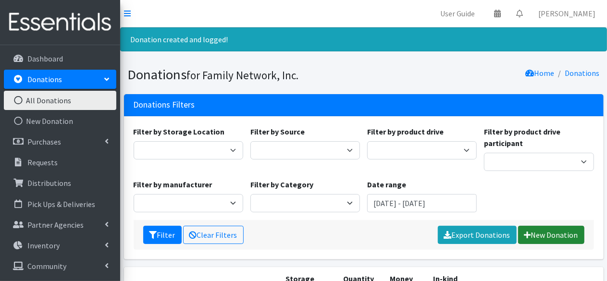
click at [533, 235] on link "New Donation" at bounding box center [551, 235] width 66 height 18
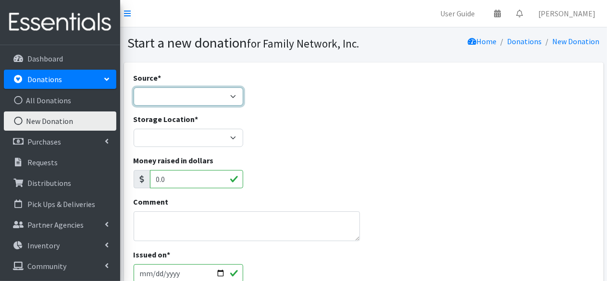
click at [228, 88] on select "Product Drive Manufacturer Donation Site Misc. Donation" at bounding box center [189, 97] width 110 height 18
select select "Product Drive"
click at [134, 88] on select "Product Drive Manufacturer Donation Site Misc. Donation" at bounding box center [189, 97] width 110 height 18
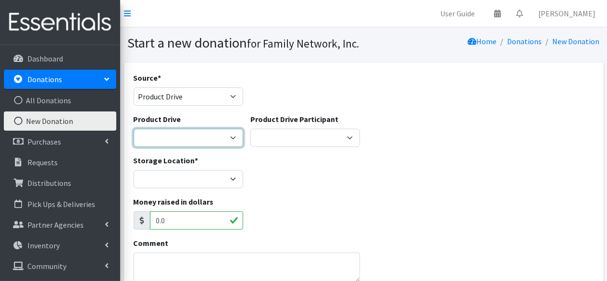
click at [159, 129] on select "[US_STATE] Children's Northwest Diaper Drive [US_STATE] Music Works and Bank of…" at bounding box center [189, 138] width 110 height 18
select select "3528"
click at [134, 129] on select "[US_STATE] Children's Northwest Diaper Drive [US_STATE] Music Works and Bank of…" at bounding box center [189, 138] width 110 height 18
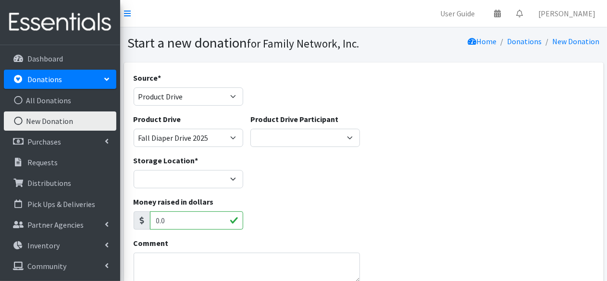
click at [271, 126] on div "Product Drive Participant [US_STATE] Swim Academy FN Tabling Event at [GEOGRAPH…" at bounding box center [306, 131] width 110 height 34
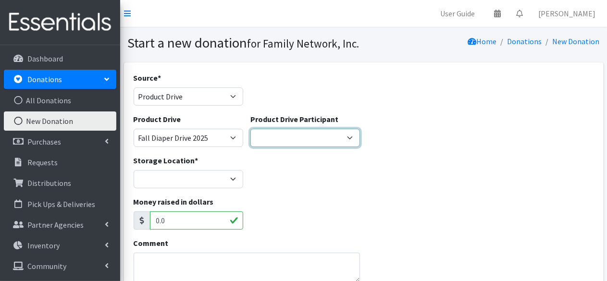
click at [270, 132] on select "[US_STATE] Swim Academy FN Tabling Event at [GEOGRAPHIC_DATA] Walmart Misc [DEM…" at bounding box center [306, 138] width 110 height 18
select select "1147"
click at [251, 129] on select "[US_STATE] Swim Academy FN Tabling Event at [GEOGRAPHIC_DATA] Walmart Misc [DEM…" at bounding box center [306, 138] width 110 height 18
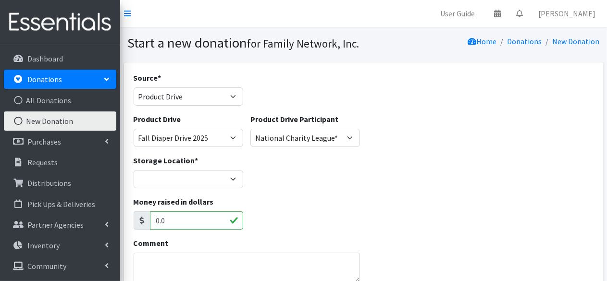
click at [154, 190] on div "Storage Location * DC Warehouse" at bounding box center [188, 175] width 117 height 41
click at [165, 187] on select "DC Warehouse" at bounding box center [189, 179] width 110 height 18
select select "421"
click at [134, 170] on select "DC Warehouse" at bounding box center [189, 179] width 110 height 18
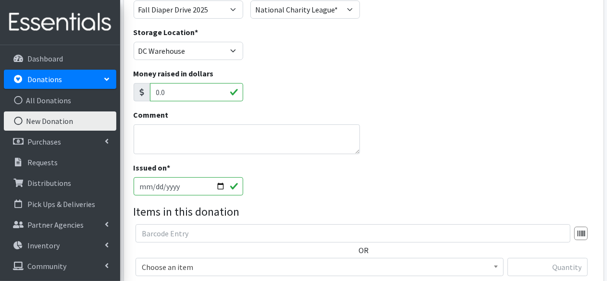
click at [221, 184] on input "[DATE]" at bounding box center [189, 186] width 110 height 18
type input "[DATE]"
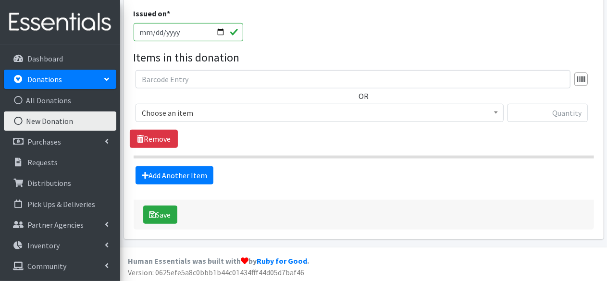
scroll to position [282, 0]
click at [204, 109] on span "Choose an item" at bounding box center [320, 113] width 356 height 13
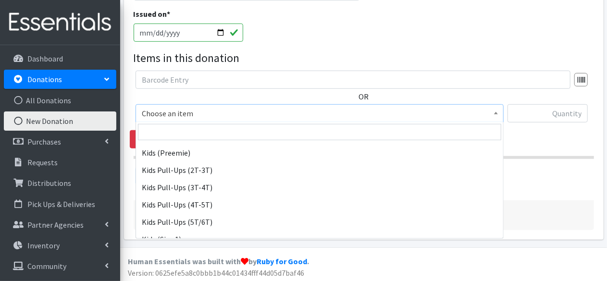
scroll to position [419, 0]
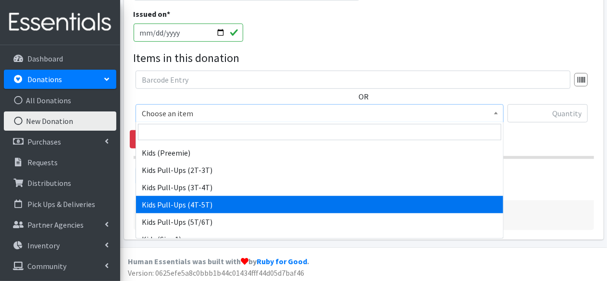
select select "4575"
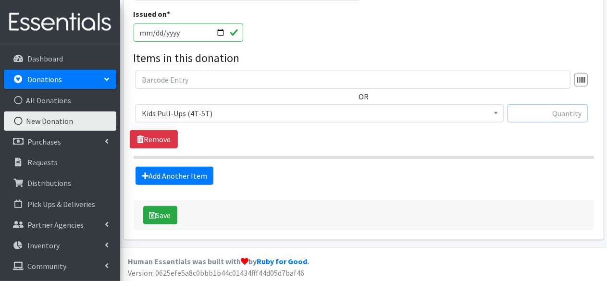
click at [546, 113] on input "text" at bounding box center [548, 113] width 80 height 18
type input "371"
click at [201, 167] on link "Add Another Item" at bounding box center [175, 176] width 78 height 18
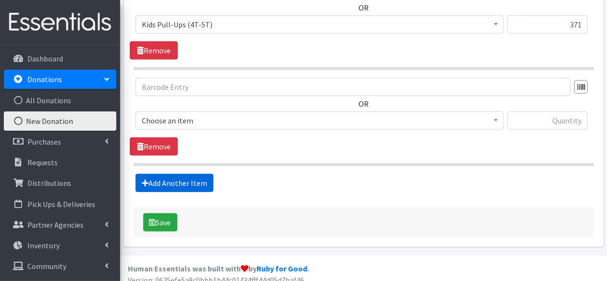
scroll to position [379, 0]
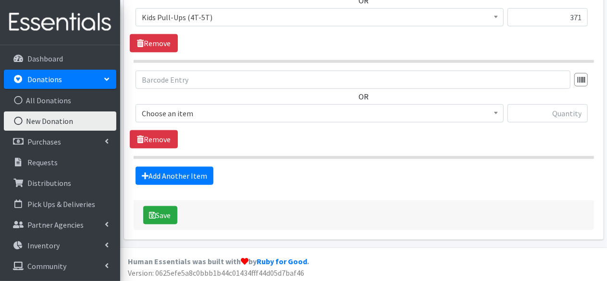
click at [184, 109] on span "Choose an item" at bounding box center [320, 113] width 356 height 13
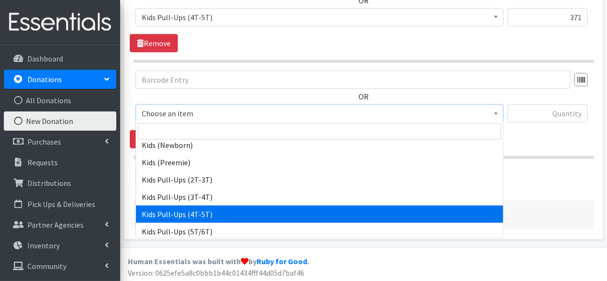
scroll to position [433, 0]
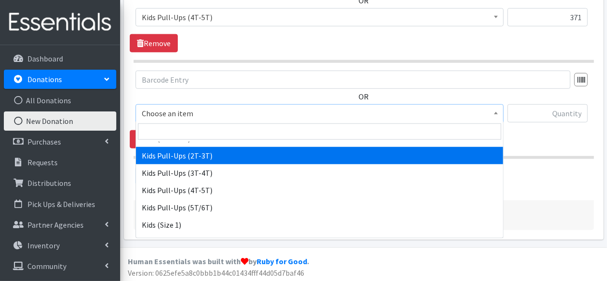
select select "4573"
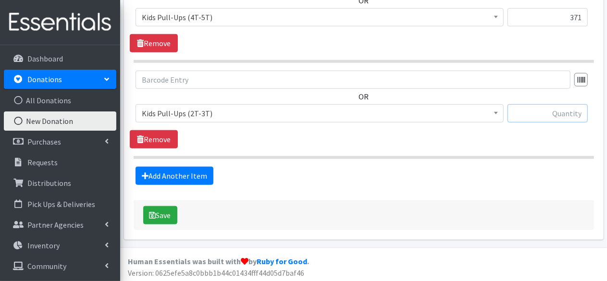
click at [569, 107] on input "text" at bounding box center [548, 113] width 80 height 18
type input "372"
click at [162, 211] on button "Save" at bounding box center [160, 215] width 34 height 18
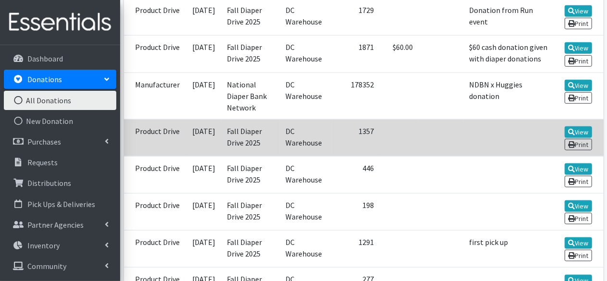
scroll to position [379, 0]
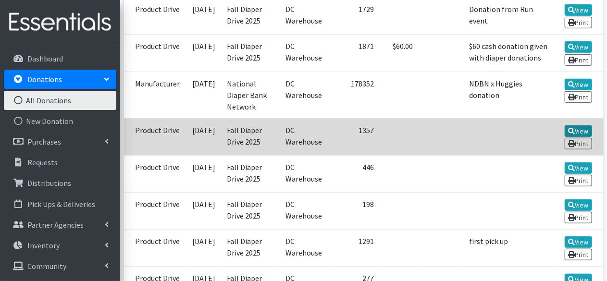
click at [566, 126] on link "View" at bounding box center [578, 132] width 27 height 12
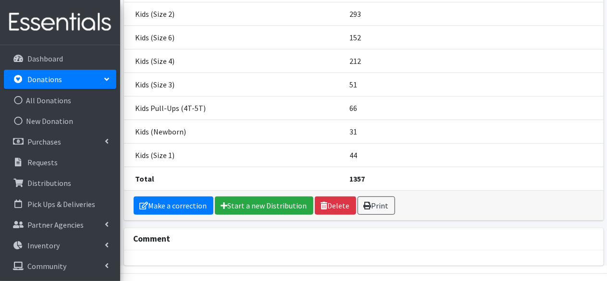
scroll to position [186, 0]
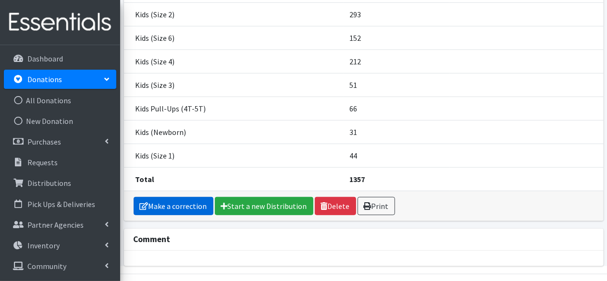
click at [159, 207] on link "Make a correction" at bounding box center [174, 206] width 80 height 18
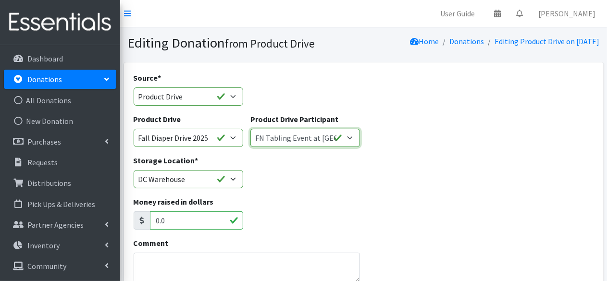
click at [305, 137] on select "[US_STATE] Swim Academy FN Tabling Event at [GEOGRAPHIC_DATA] Walmart Misc [DEM…" at bounding box center [306, 138] width 110 height 18
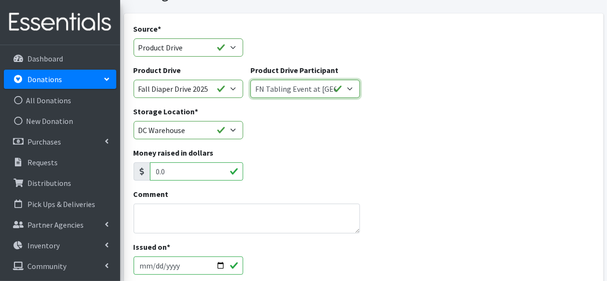
scroll to position [49, 0]
click at [177, 176] on input "0.0" at bounding box center [196, 172] width 93 height 18
type input "77"
click at [281, 182] on div "Money raised in dollars 77" at bounding box center [364, 168] width 468 height 41
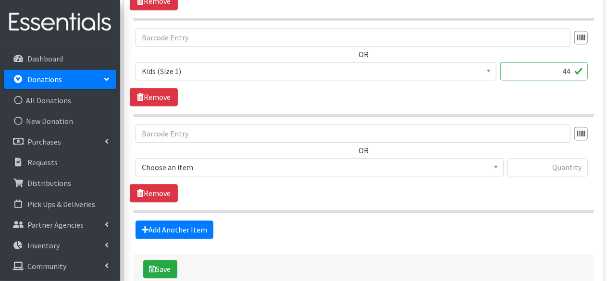
scroll to position [1144, 0]
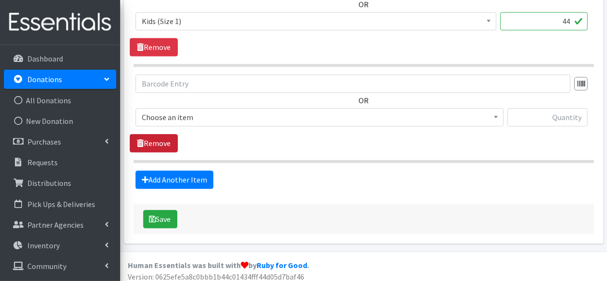
click at [141, 134] on link "Remove" at bounding box center [154, 143] width 48 height 18
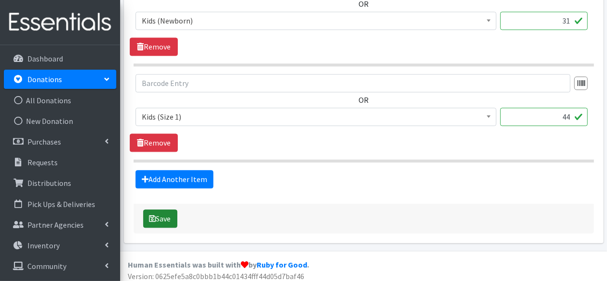
click at [150, 215] on icon "submit" at bounding box center [153, 219] width 7 height 8
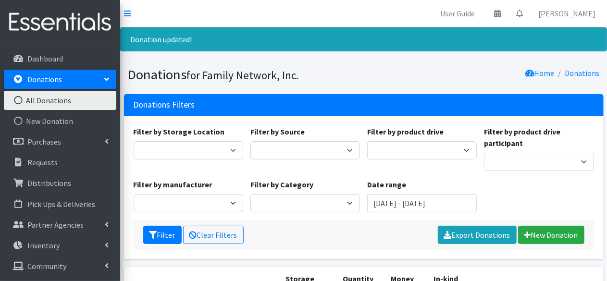
scroll to position [193, 0]
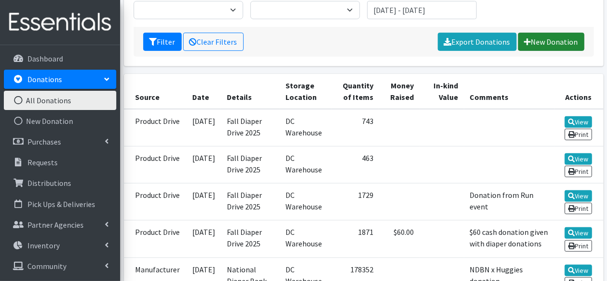
click at [545, 45] on link "New Donation" at bounding box center [551, 42] width 66 height 18
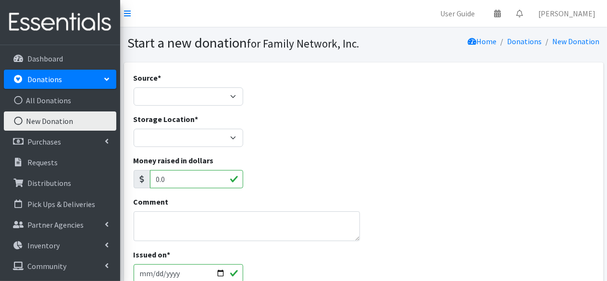
click at [167, 110] on div "Source * Product Drive Manufacturer Donation Site Misc. Donation" at bounding box center [188, 92] width 117 height 41
click at [165, 108] on div "Source * Product Drive Manufacturer Donation Site Misc. Donation" at bounding box center [188, 92] width 117 height 41
click at [164, 106] on div "Source * Product Drive Manufacturer Donation Site Misc. Donation" at bounding box center [188, 92] width 117 height 41
click at [163, 103] on select "Product Drive Manufacturer Donation Site Misc. Donation" at bounding box center [189, 97] width 110 height 18
select select "Product Drive"
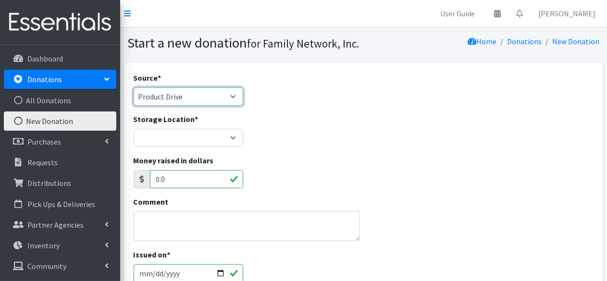
click at [134, 88] on select "Product Drive Manufacturer Donation Site Misc. Donation" at bounding box center [189, 97] width 110 height 18
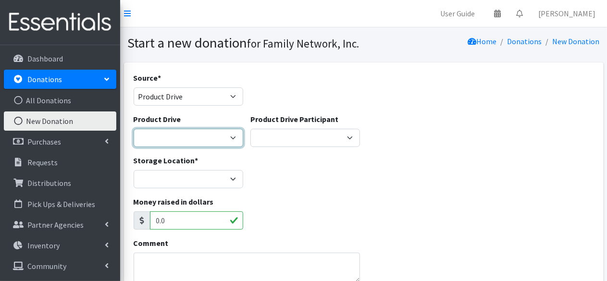
click at [160, 140] on select "Arkansas Children's Northwest Diaper Drive Arkansas Music Works and Bank of Ame…" at bounding box center [189, 138] width 110 height 18
select select "3528"
click at [134, 129] on select "Arkansas Children's Northwest Diaper Drive Arkansas Music Works and Bank of Ame…" at bounding box center [189, 138] width 110 height 18
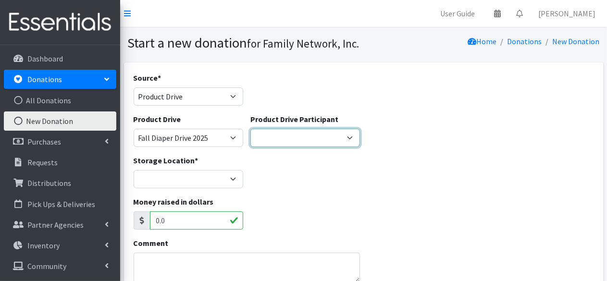
click at [279, 136] on select "Arkansas Swim Academy FN Tabling Event at Walmart Walmart Misc God's Pantry Far…" at bounding box center [306, 138] width 110 height 18
select select "807"
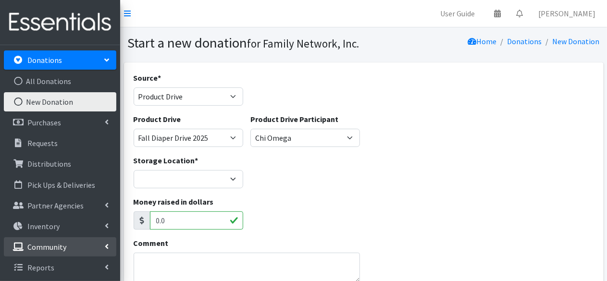
click at [45, 250] on p "Community" at bounding box center [46, 247] width 39 height 10
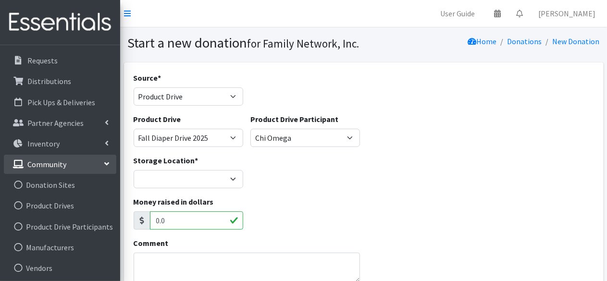
scroll to position [103, 0]
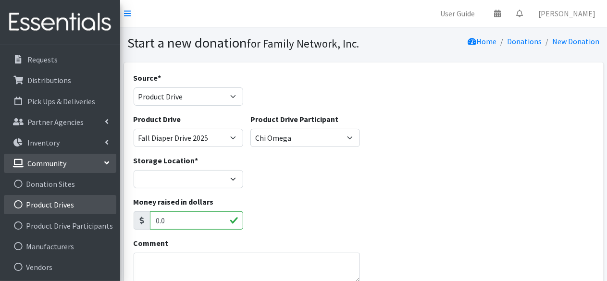
click at [45, 200] on link "Product Drives" at bounding box center [60, 204] width 113 height 19
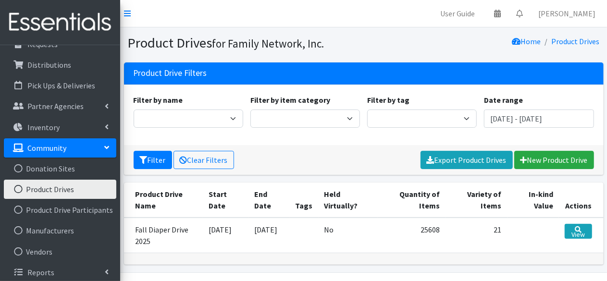
scroll to position [77, 0]
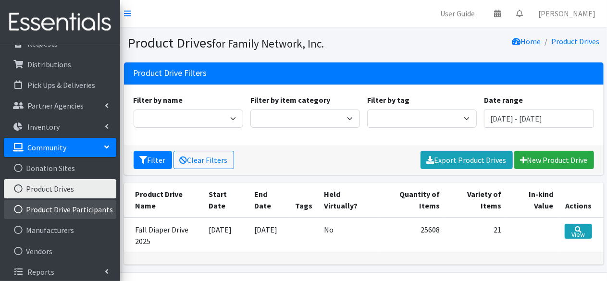
click at [49, 202] on link "Product Drive Participants" at bounding box center [60, 209] width 113 height 19
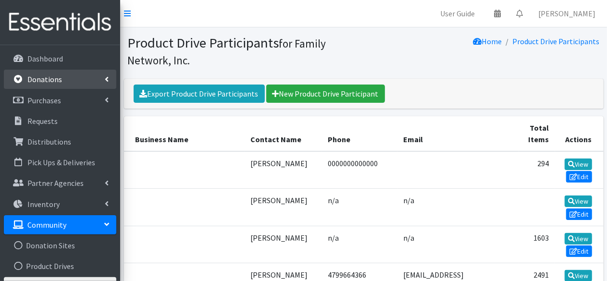
click at [65, 83] on link "Donations" at bounding box center [60, 79] width 113 height 19
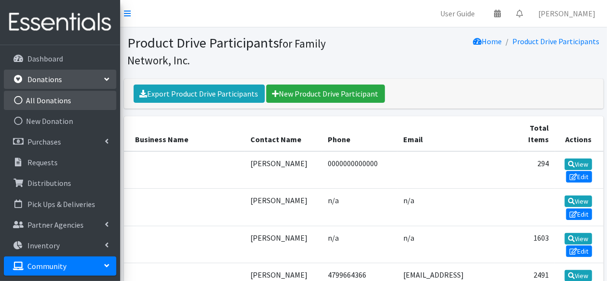
click at [46, 105] on link "All Donations" at bounding box center [60, 100] width 113 height 19
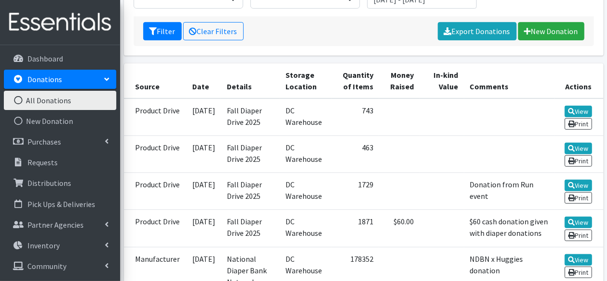
scroll to position [172, 0]
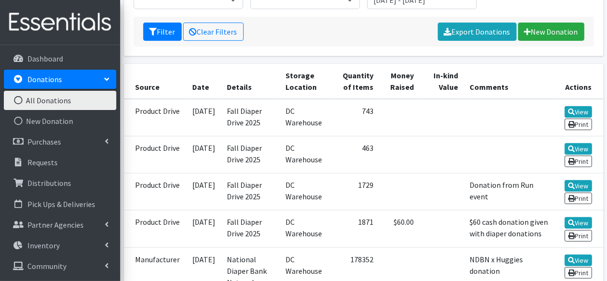
click at [320, 164] on td "DC Warehouse" at bounding box center [306, 154] width 52 height 37
click at [542, 30] on link "New Donation" at bounding box center [551, 32] width 66 height 18
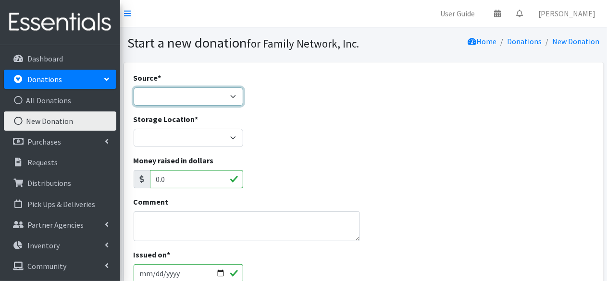
click at [171, 95] on select "Product Drive Manufacturer Donation Site Misc. Donation" at bounding box center [189, 97] width 110 height 18
select select "Product Drive"
click at [134, 88] on select "Product Drive Manufacturer Donation Site Misc. Donation" at bounding box center [189, 97] width 110 height 18
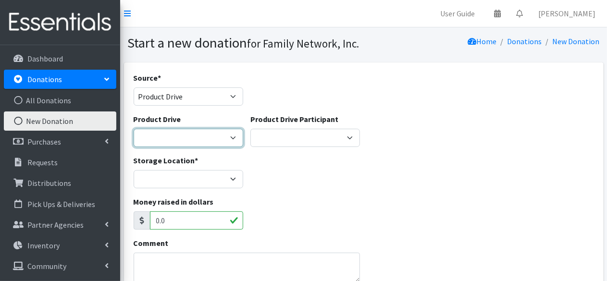
click at [163, 134] on select "Arkansas Children's Northwest Diaper Drive Arkansas Music Works and Bank of Ame…" at bounding box center [189, 138] width 110 height 18
select select "3528"
click at [134, 129] on select "Arkansas Children's Northwest Diaper Drive Arkansas Music Works and Bank of Ame…" at bounding box center [189, 138] width 110 height 18
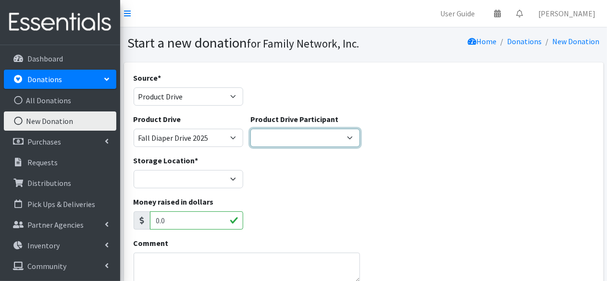
click at [255, 129] on select "Arkansas Swim Academy FN Tabling Event at Walmart Walmart Misc God's Pantry Far…" at bounding box center [306, 138] width 110 height 18
select select
click at [251, 129] on select "Arkansas Swim Academy FN Tabling Event at Walmart Walmart Misc God's Pantry Far…" at bounding box center [306, 138] width 110 height 18
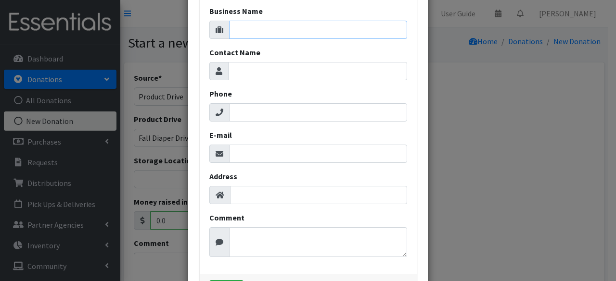
click at [249, 36] on input "Business Name" at bounding box center [318, 30] width 178 height 18
type input "Choice Pregnancy Center"
click at [246, 65] on input "Contact Name" at bounding box center [317, 71] width 179 height 18
type input "Jerri Bolstad"
click at [239, 111] on input "Phone" at bounding box center [318, 112] width 178 height 18
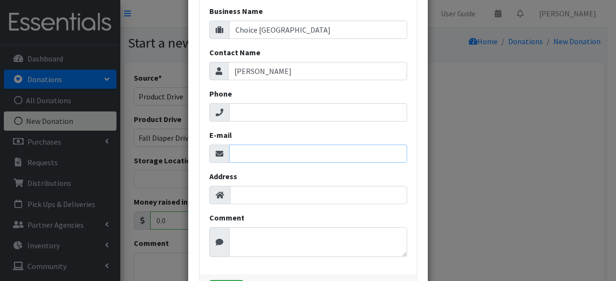
click at [240, 152] on input "E-mail" at bounding box center [318, 154] width 178 height 18
click at [256, 150] on input "E-mail" at bounding box center [318, 154] width 178 height 18
paste input "jerri@choicespregnancynwa.com"
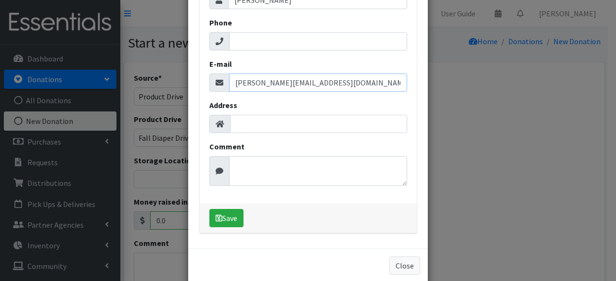
scroll to position [71, 0]
type input "jerri@choicespregnancynwa.com"
click at [222, 220] on button "Save" at bounding box center [226, 219] width 34 height 18
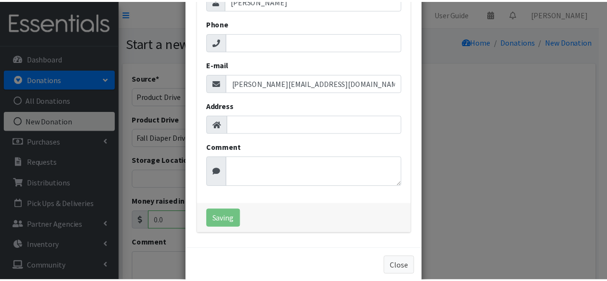
scroll to position [0, 0]
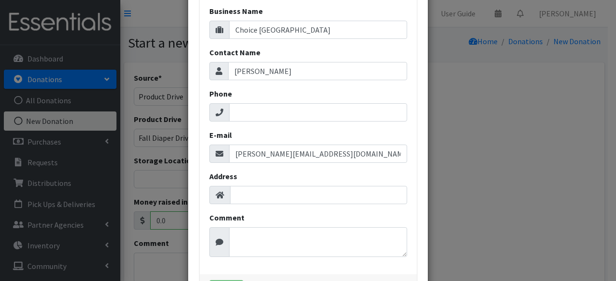
select select "1714"
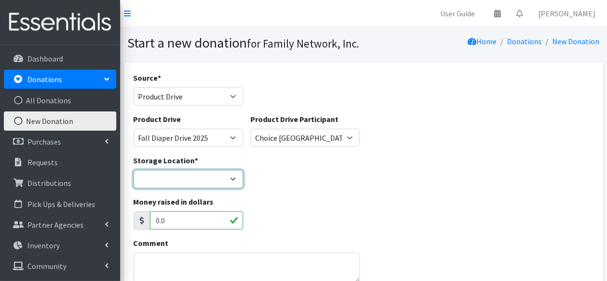
click at [152, 183] on select "DC Warehouse" at bounding box center [189, 179] width 110 height 18
select select "421"
click at [134, 170] on select "DC Warehouse" at bounding box center [189, 179] width 110 height 18
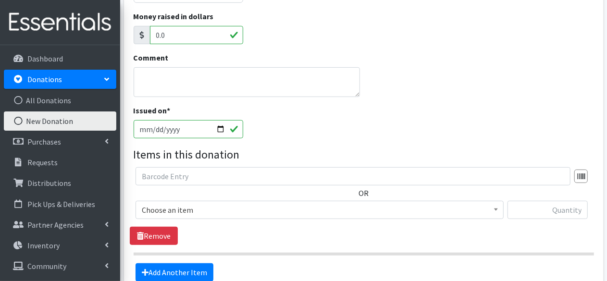
click at [224, 130] on input "2025-10-15" at bounding box center [189, 129] width 110 height 18
type input "2025-10-14"
click at [181, 208] on span "Choose an item" at bounding box center [320, 209] width 356 height 13
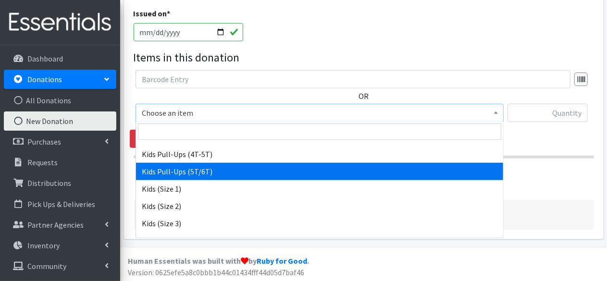
scroll to position [468, 0]
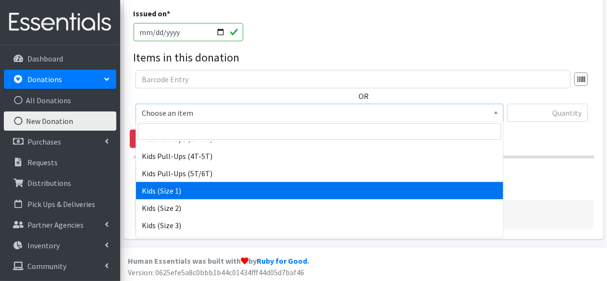
select select "4561"
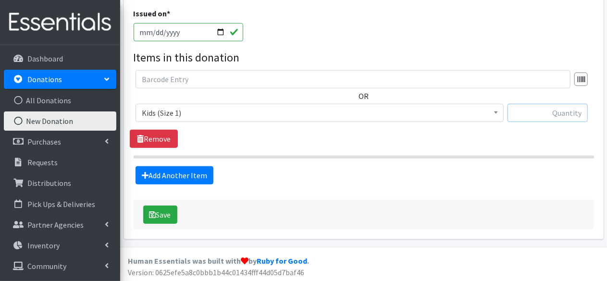
click at [557, 113] on input "text" at bounding box center [548, 113] width 80 height 18
type input "501"
click at [164, 167] on link "Add Another Item" at bounding box center [175, 175] width 78 height 18
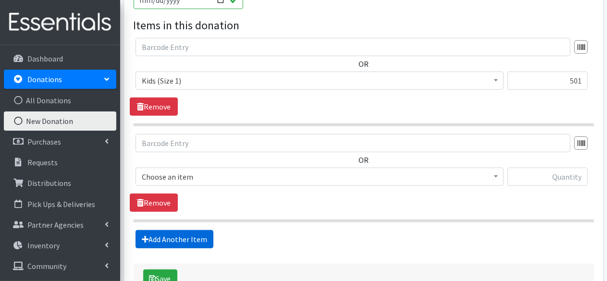
scroll to position [379, 0]
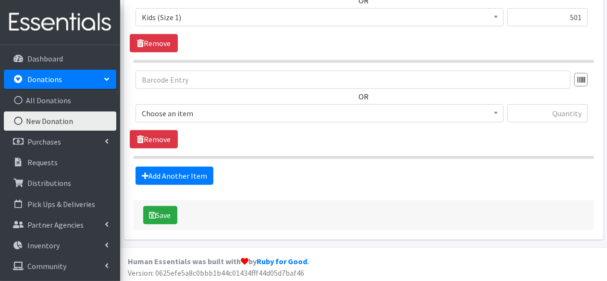
click at [185, 115] on span "Choose an item" at bounding box center [320, 113] width 356 height 13
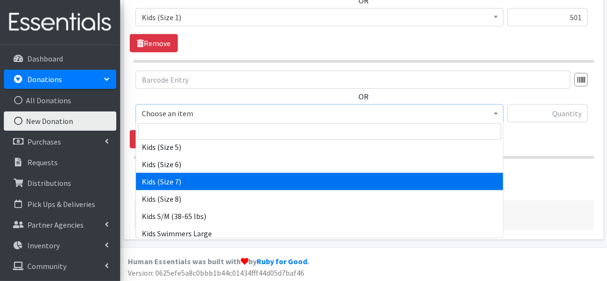
scroll to position [507, 0]
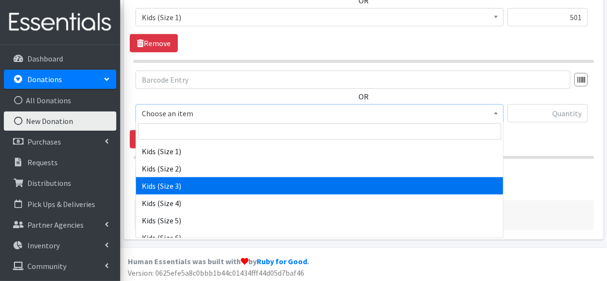
select select "4566"
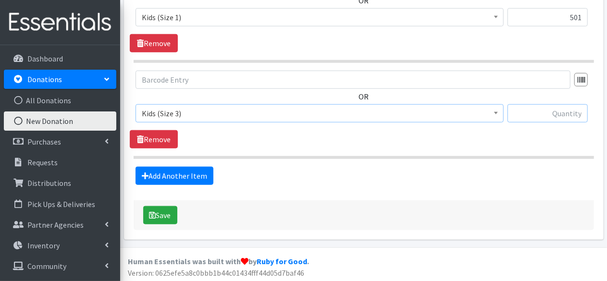
click at [550, 106] on input "text" at bounding box center [548, 113] width 80 height 18
type input "434"
click at [168, 176] on link "Add Another Item" at bounding box center [175, 176] width 78 height 18
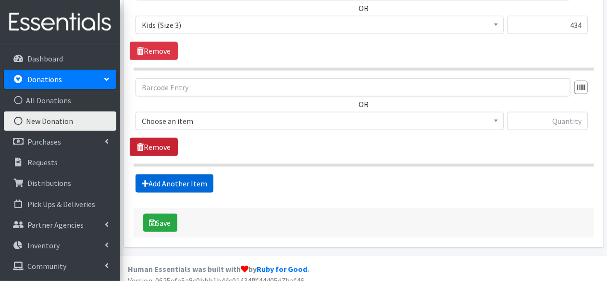
scroll to position [474, 0]
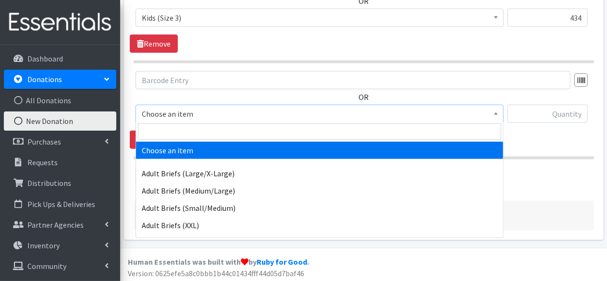
click at [168, 115] on span "Choose an item" at bounding box center [320, 113] width 356 height 13
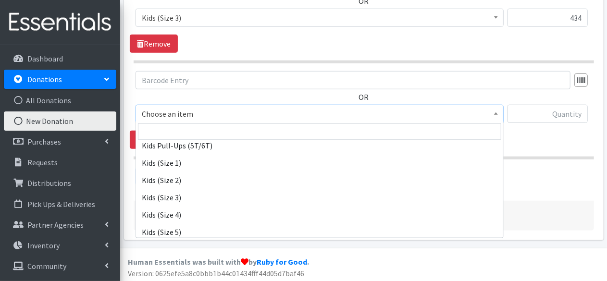
scroll to position [496, 0]
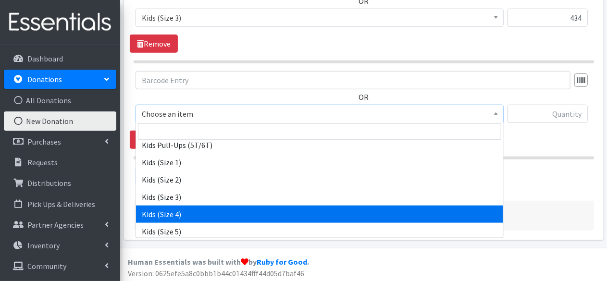
select select "4567"
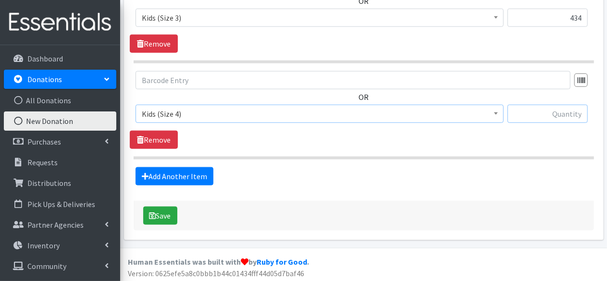
click at [557, 115] on input "text" at bounding box center [548, 114] width 80 height 18
type input "246"
click at [198, 173] on link "Add Another Item" at bounding box center [175, 176] width 78 height 18
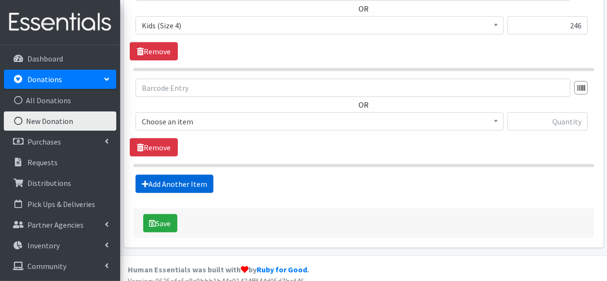
scroll to position [570, 0]
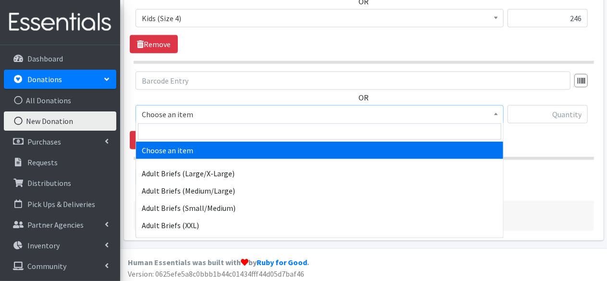
click at [191, 110] on span "Choose an item" at bounding box center [320, 114] width 356 height 13
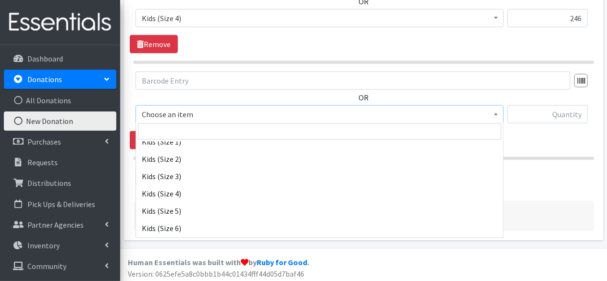
scroll to position [521, 0]
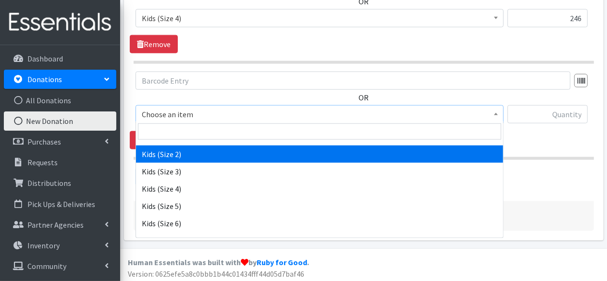
select select "4562"
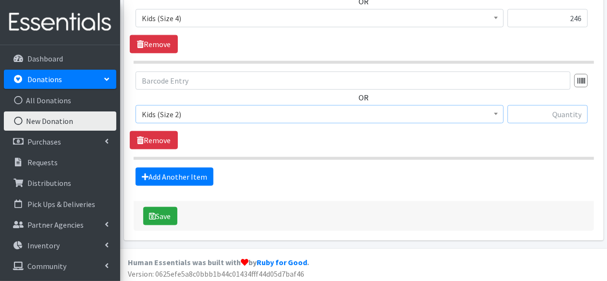
click at [529, 110] on input "text" at bounding box center [548, 114] width 80 height 18
type input "264"
click at [188, 177] on link "Add Another Item" at bounding box center [175, 177] width 78 height 18
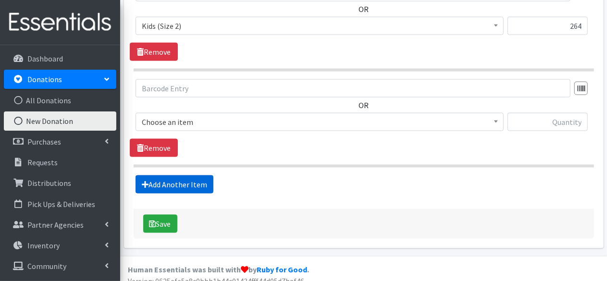
scroll to position [666, 0]
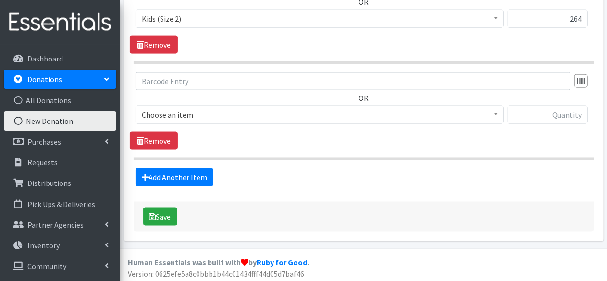
click at [181, 108] on span "Choose an item" at bounding box center [320, 114] width 356 height 13
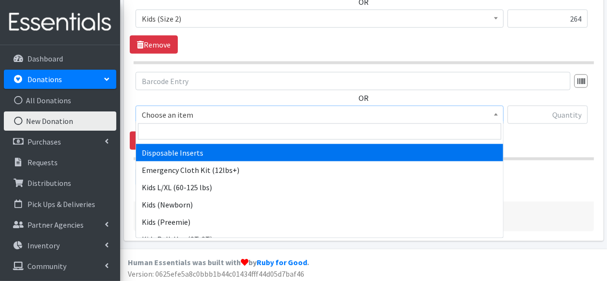
scroll to position [381, 0]
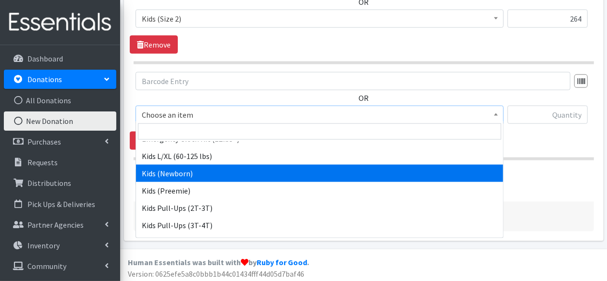
select select "4560"
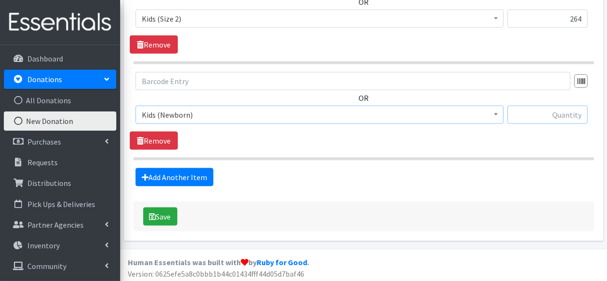
click at [544, 114] on input "text" at bounding box center [548, 115] width 80 height 18
type input "44"
click at [168, 209] on button "Save" at bounding box center [160, 217] width 34 height 18
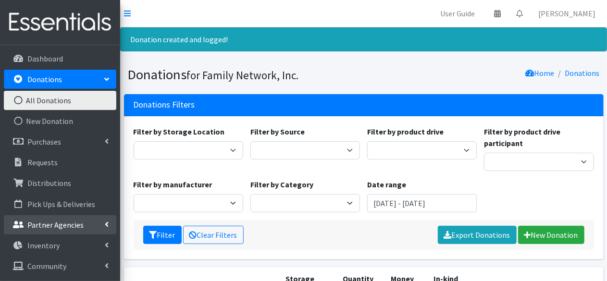
scroll to position [19, 0]
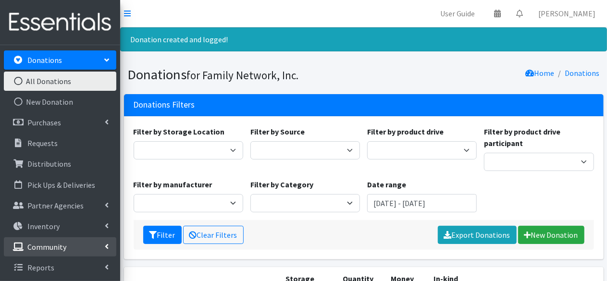
click at [49, 248] on p "Community" at bounding box center [46, 247] width 39 height 10
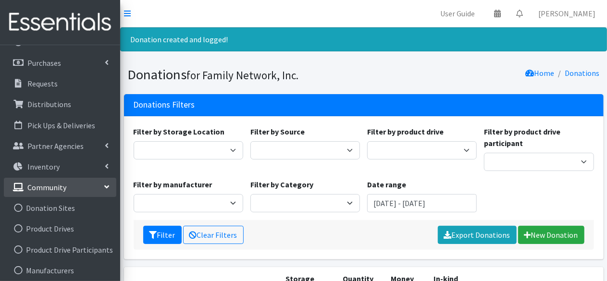
scroll to position [123, 0]
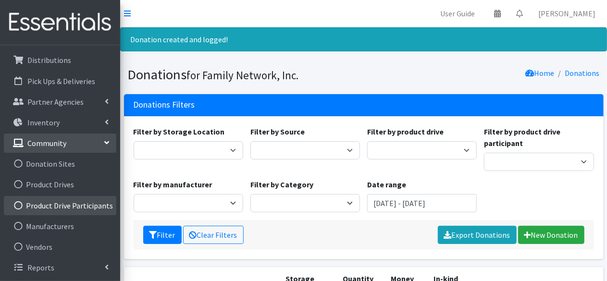
click at [45, 202] on link "Product Drive Participants" at bounding box center [60, 205] width 113 height 19
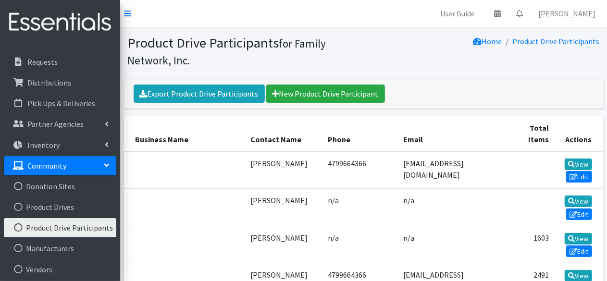
scroll to position [60, 0]
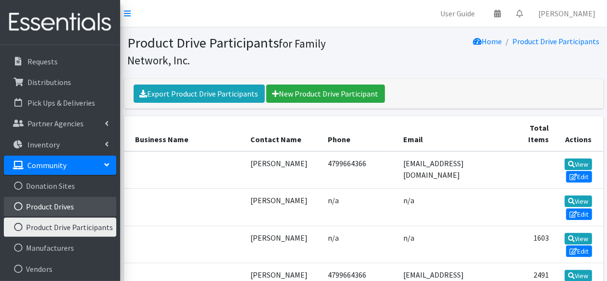
click at [64, 208] on link "Product Drives" at bounding box center [60, 206] width 113 height 19
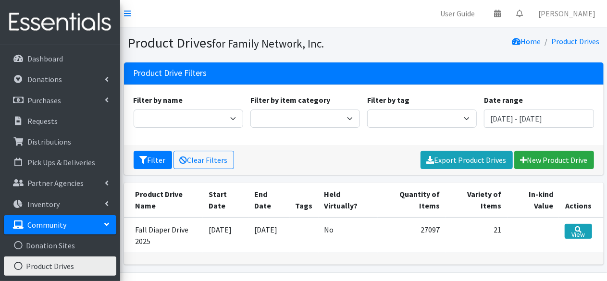
scroll to position [26, 0]
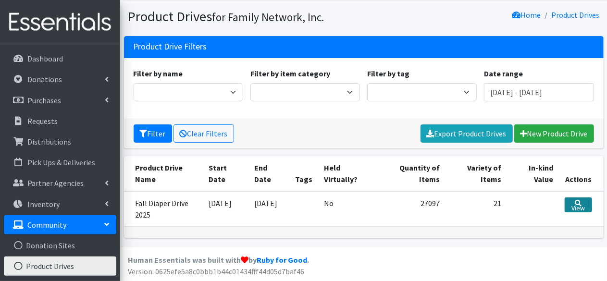
click at [582, 200] on link "View" at bounding box center [578, 205] width 27 height 15
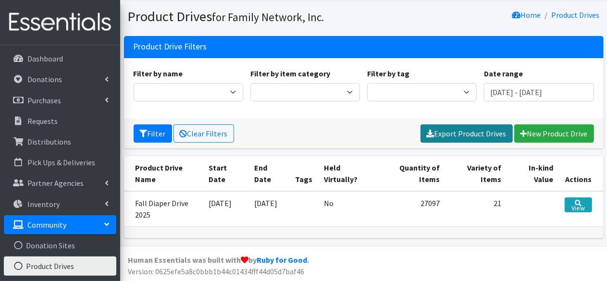
click at [477, 138] on link "Export Product Drives" at bounding box center [467, 134] width 92 height 18
